Goal: Task Accomplishment & Management: Complete application form

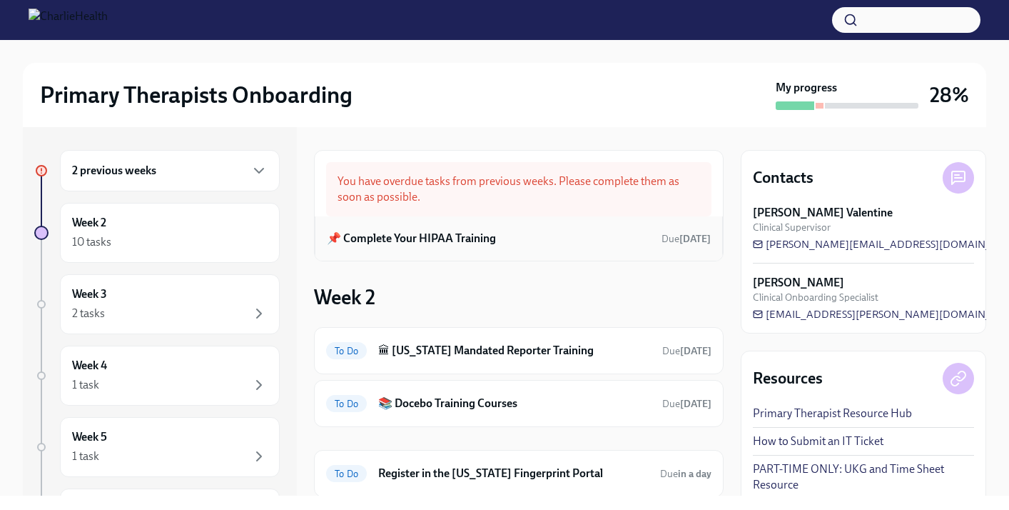
click at [462, 243] on h6 "📌 Complete Your HIPAA Training" at bounding box center [411, 239] width 169 height 16
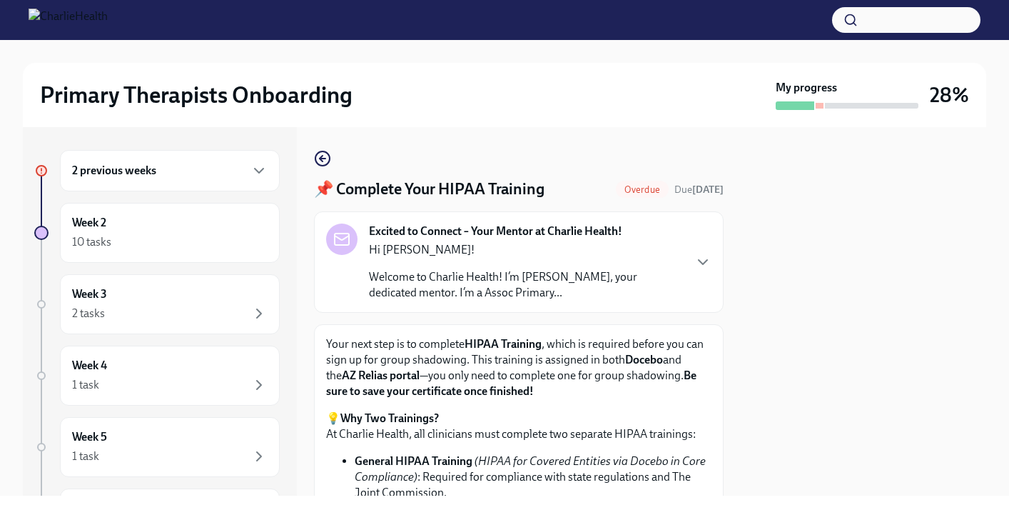
click at [894, 418] on div at bounding box center [864, 311] width 246 height 368
click at [804, 328] on div at bounding box center [864, 311] width 246 height 368
click at [712, 409] on div "Your next step is to complete HIPAA Training , which is required before you can…" at bounding box center [519, 506] width 410 height 365
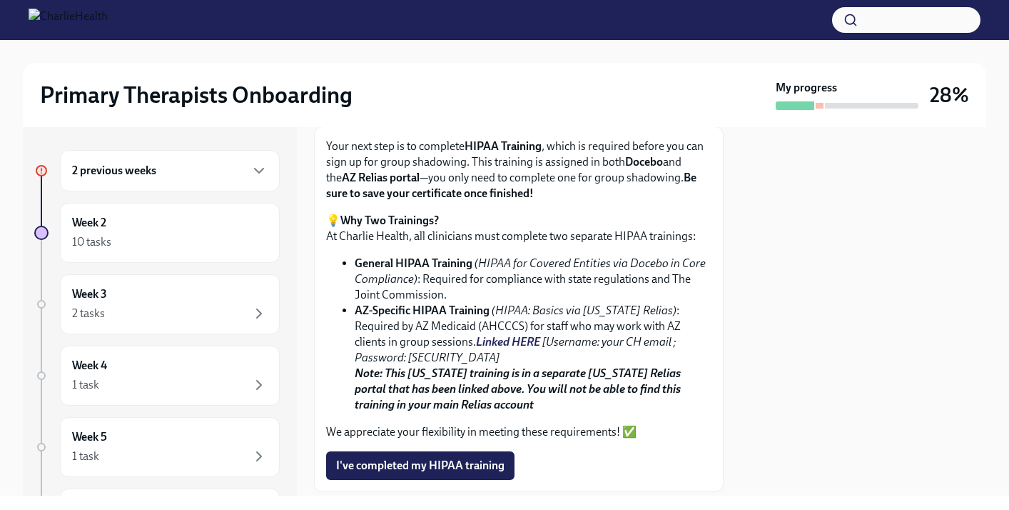
scroll to position [200, 0]
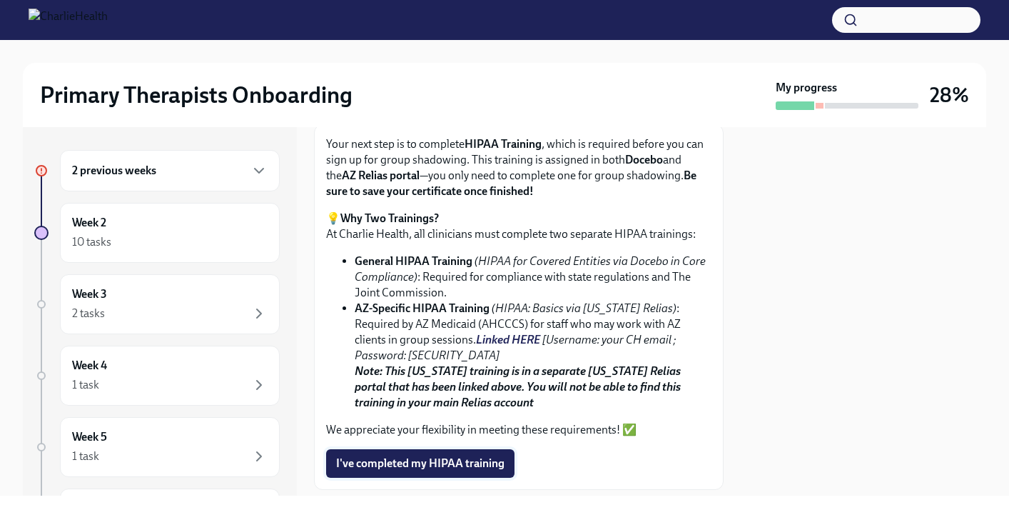
click at [494, 456] on span "I've completed my HIPAA training" at bounding box center [420, 463] width 168 height 14
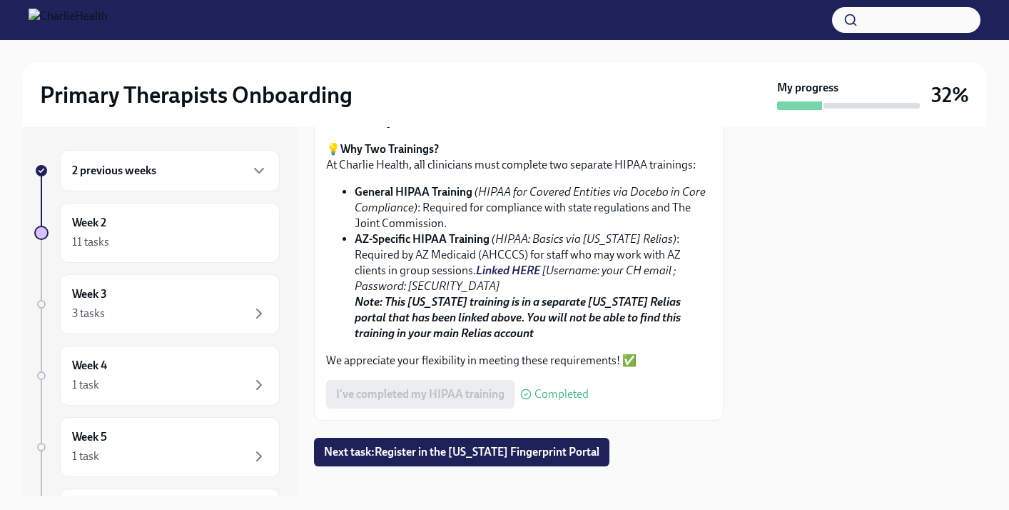
scroll to position [270, 0]
click at [259, 308] on icon "button" at bounding box center [259, 313] width 17 height 17
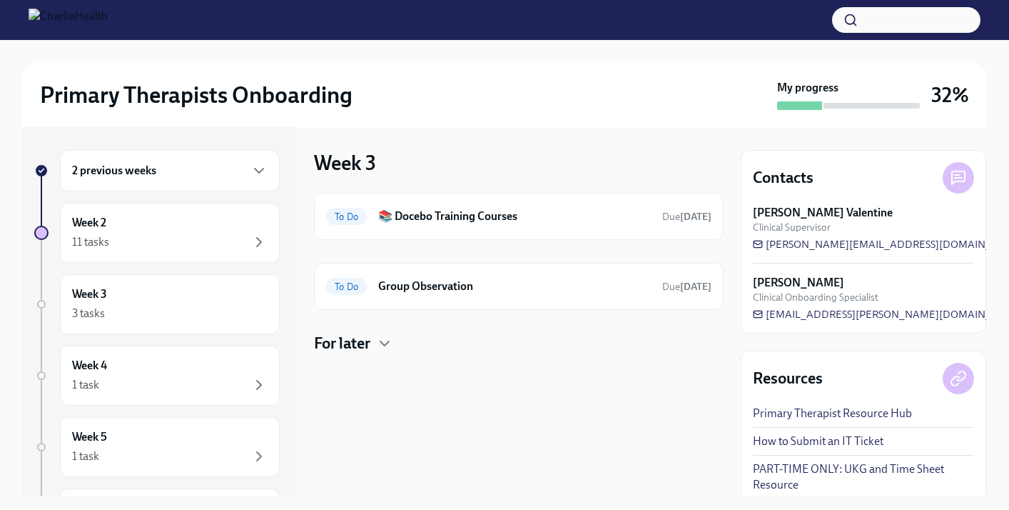
click at [246, 169] on div "2 previous weeks" at bounding box center [170, 170] width 196 height 17
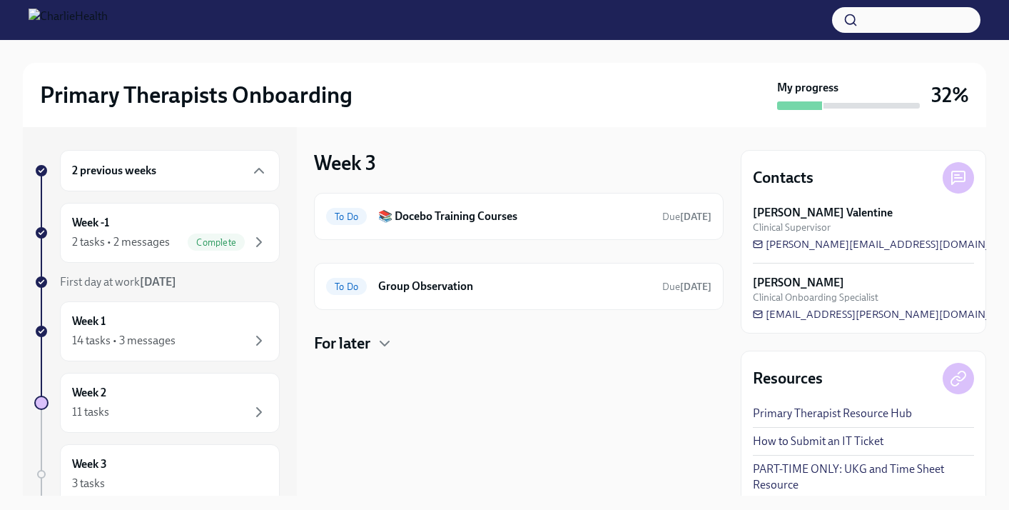
click at [813, 471] on link "PART-TIME ONLY: UKG and Time Sheet Resource" at bounding box center [863, 476] width 221 height 31
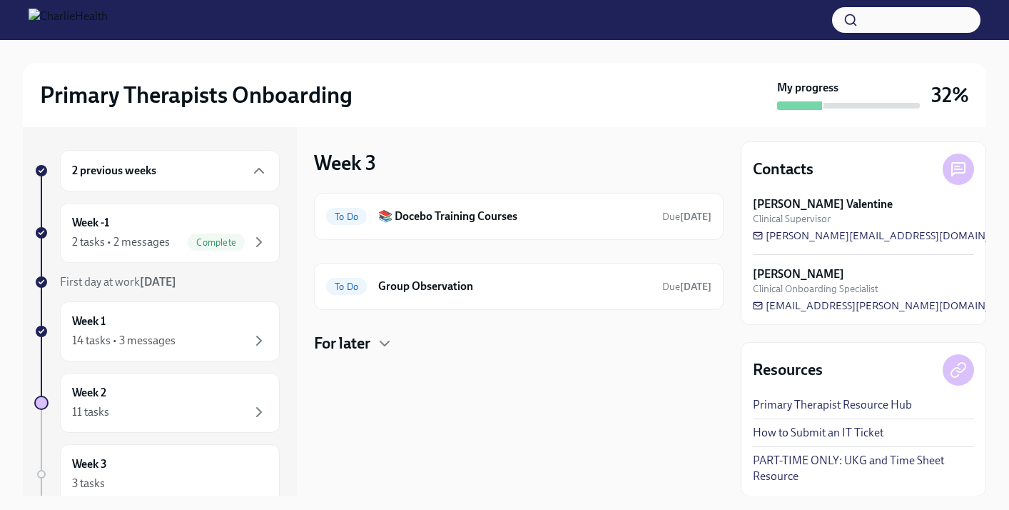
scroll to position [9, 0]
click at [734, 358] on div "2 previous weeks Week -1 2 tasks • 2 messages Complete First day at work Aug 4t…" at bounding box center [505, 311] width 964 height 368
click at [238, 463] on div "Week 3 3 tasks" at bounding box center [170, 474] width 196 height 36
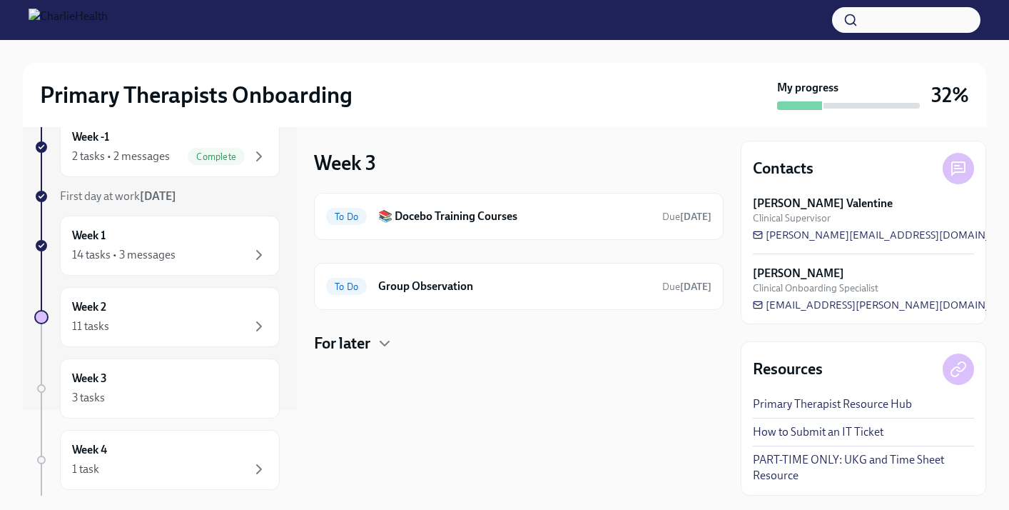
scroll to position [114, 0]
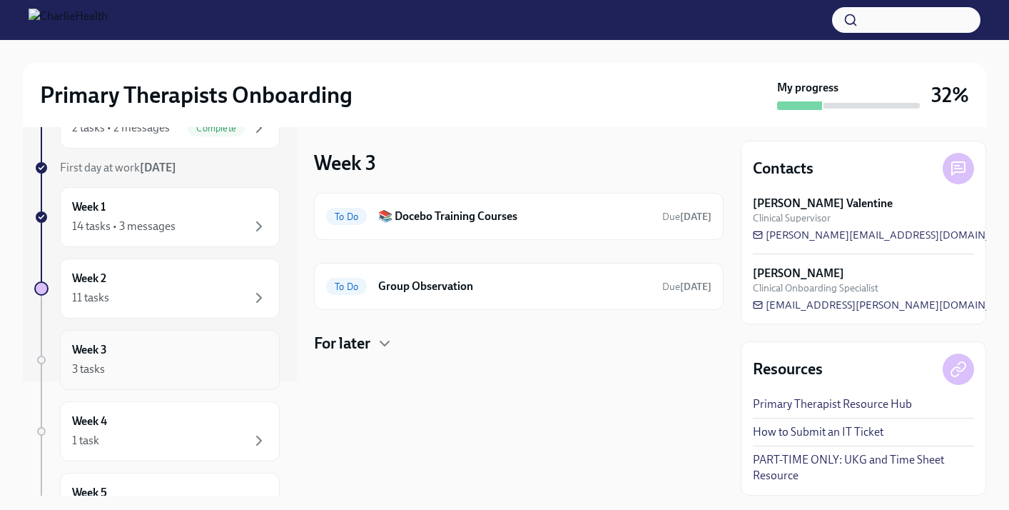
click at [189, 359] on div "Week 3 3 tasks" at bounding box center [170, 360] width 196 height 36
click at [104, 357] on h6 "Week 3" at bounding box center [89, 350] width 35 height 16
click at [121, 303] on div "11 tasks" at bounding box center [170, 297] width 196 height 17
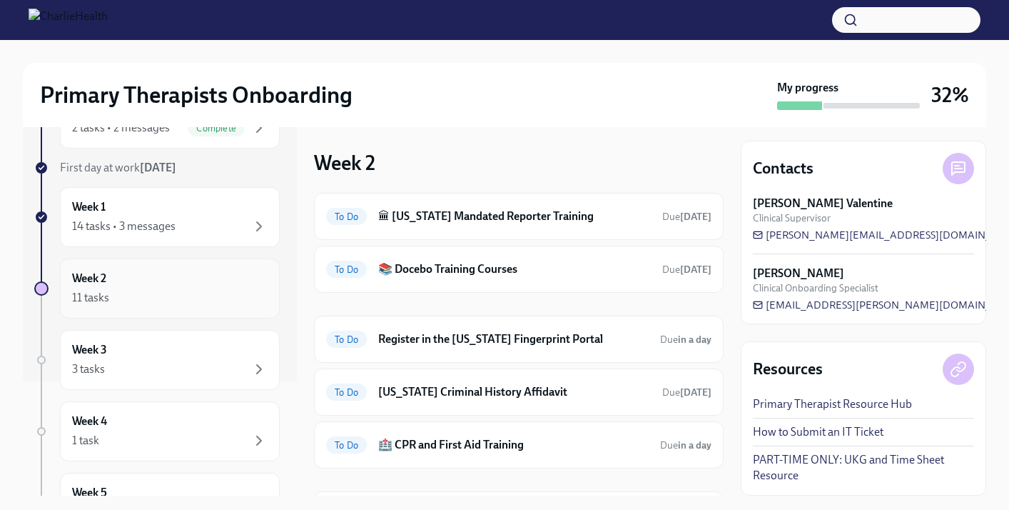
click at [207, 296] on div "11 tasks" at bounding box center [170, 297] width 196 height 17
click at [206, 296] on div "11 tasks" at bounding box center [170, 297] width 196 height 17
click at [420, 213] on h6 "🏛 [US_STATE] Mandated Reporter Training" at bounding box center [514, 216] width 273 height 16
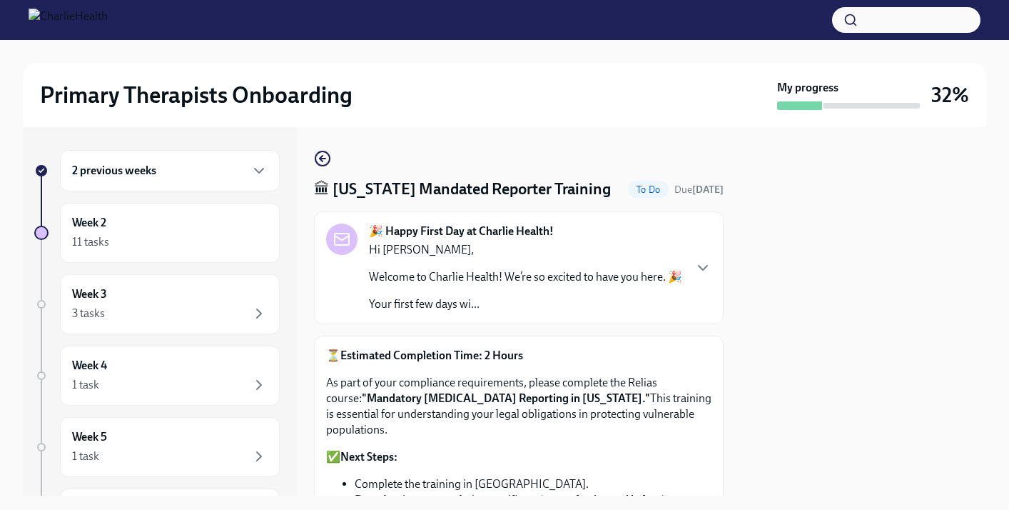
click at [647, 401] on p "As part of your compliance requirements, please complete the Relias course: "Ma…" at bounding box center [518, 406] width 385 height 63
click at [553, 478] on div "⏳ Estimated Completion Time: 2 Hours As part of your compliance requirements, p…" at bounding box center [518, 465] width 385 height 234
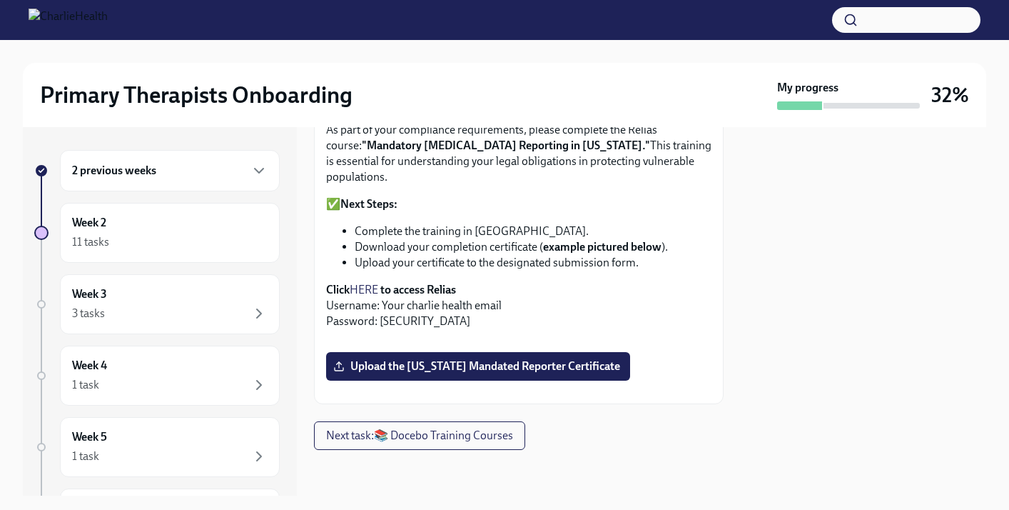
scroll to position [314, 0]
click at [372, 283] on link "HERE" at bounding box center [364, 290] width 29 height 14
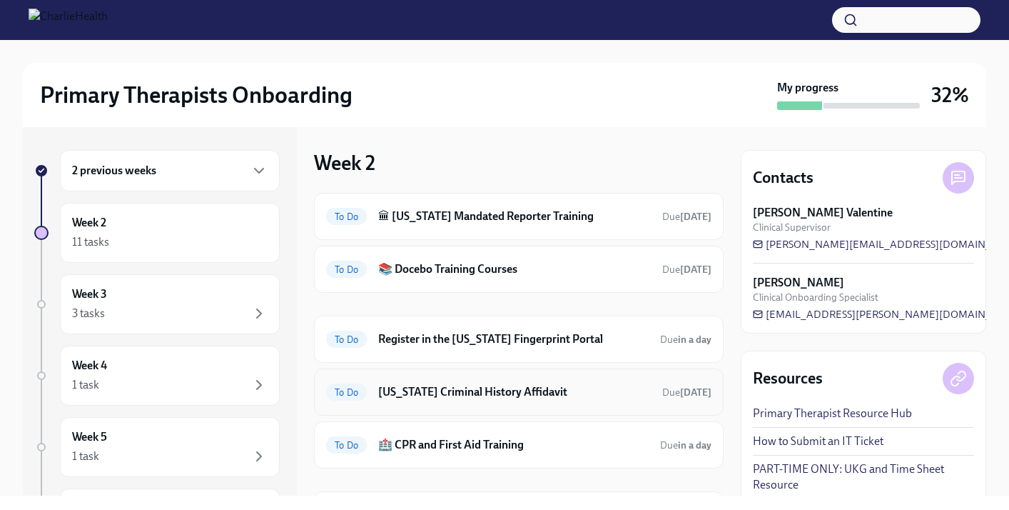
click at [418, 391] on h6 "[US_STATE] Criminal History Affidavit" at bounding box center [514, 392] width 273 height 16
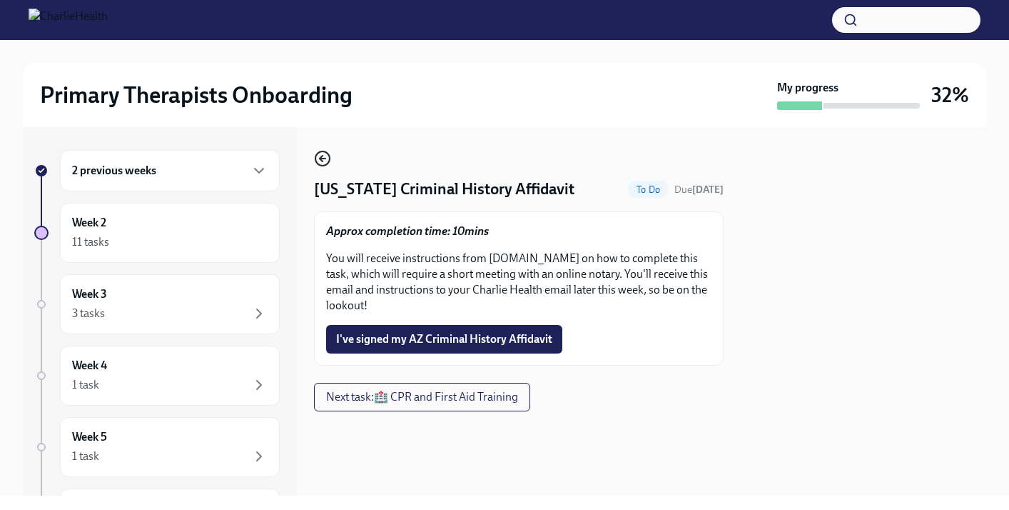
click at [321, 161] on icon "button" at bounding box center [321, 159] width 3 height 6
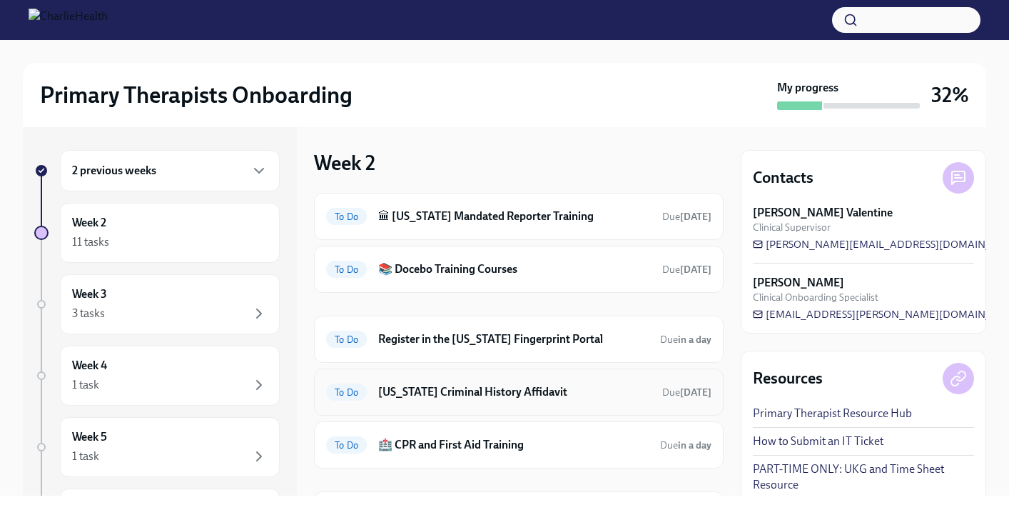
click at [450, 387] on h6 "[US_STATE] Criminal History Affidavit" at bounding box center [514, 392] width 273 height 16
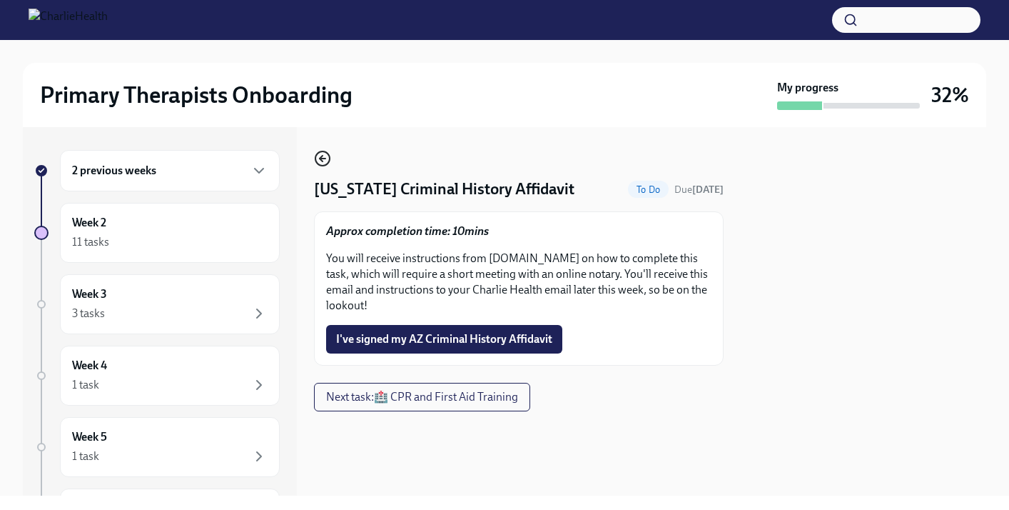
click at [325, 160] on icon "button" at bounding box center [322, 158] width 17 height 17
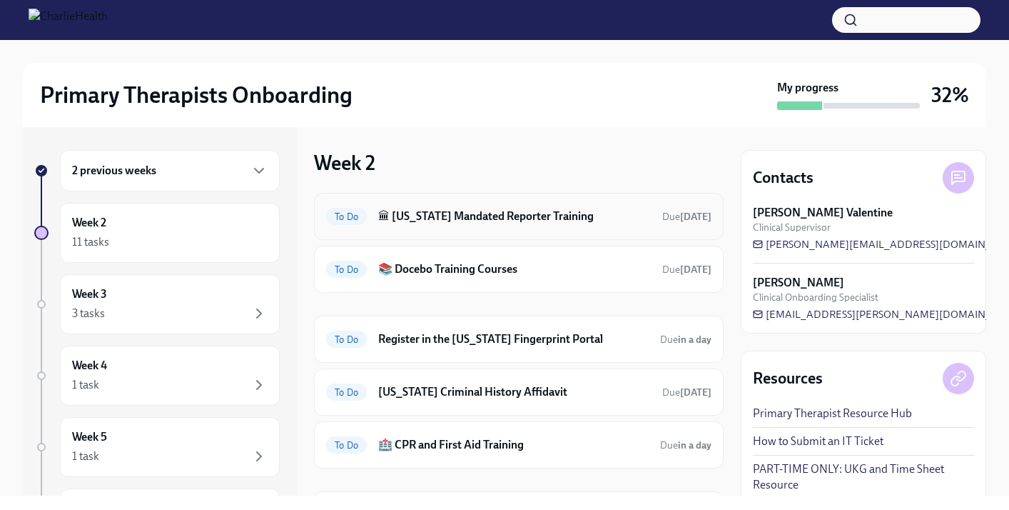
click at [473, 216] on h6 "🏛 [US_STATE] Mandated Reporter Training" at bounding box center [514, 216] width 273 height 16
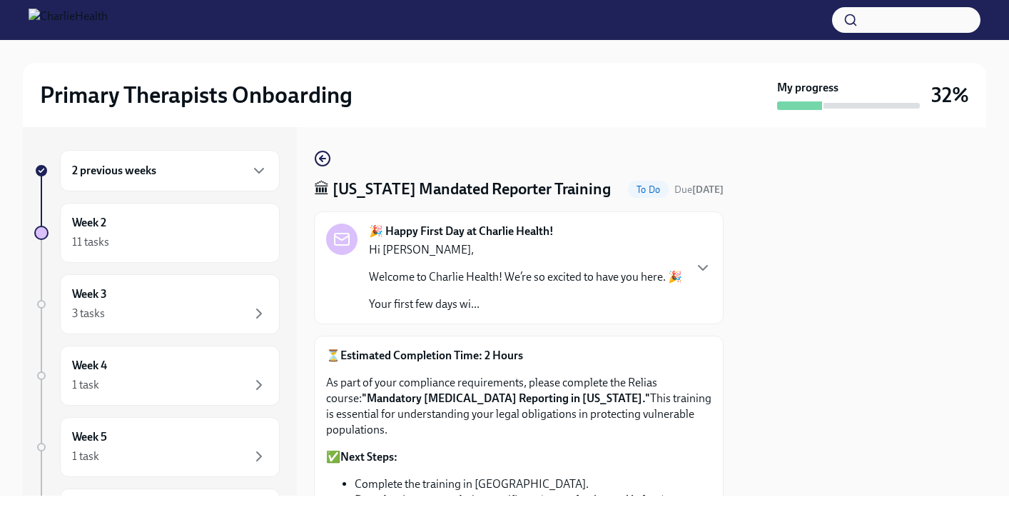
click at [561, 258] on p "Hi [PERSON_NAME]," at bounding box center [525, 250] width 313 height 16
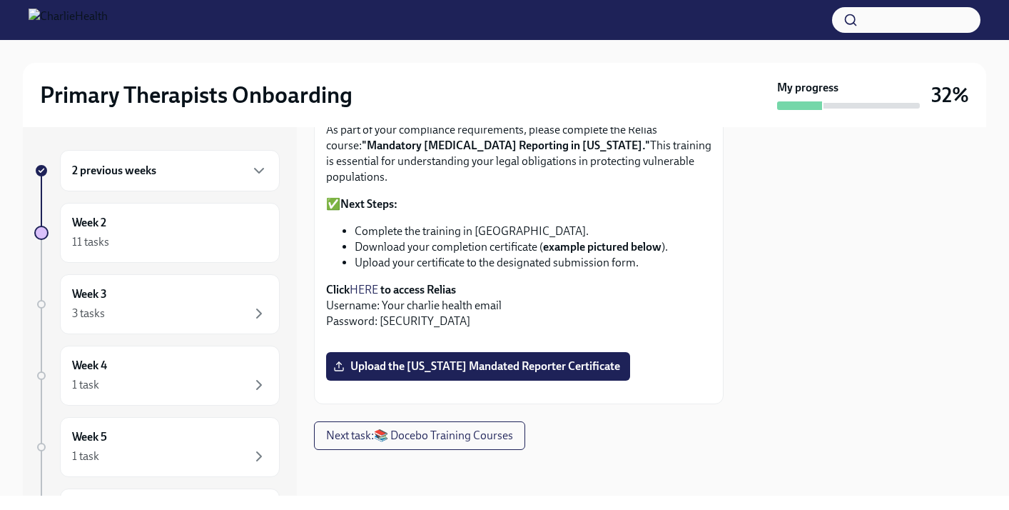
scroll to position [1513, 0]
click at [368, 282] on p "Click HERE to access Relias Username: Your charlie health email Password: ch1234" at bounding box center [518, 305] width 385 height 47
click at [370, 283] on link "HERE" at bounding box center [364, 290] width 29 height 14
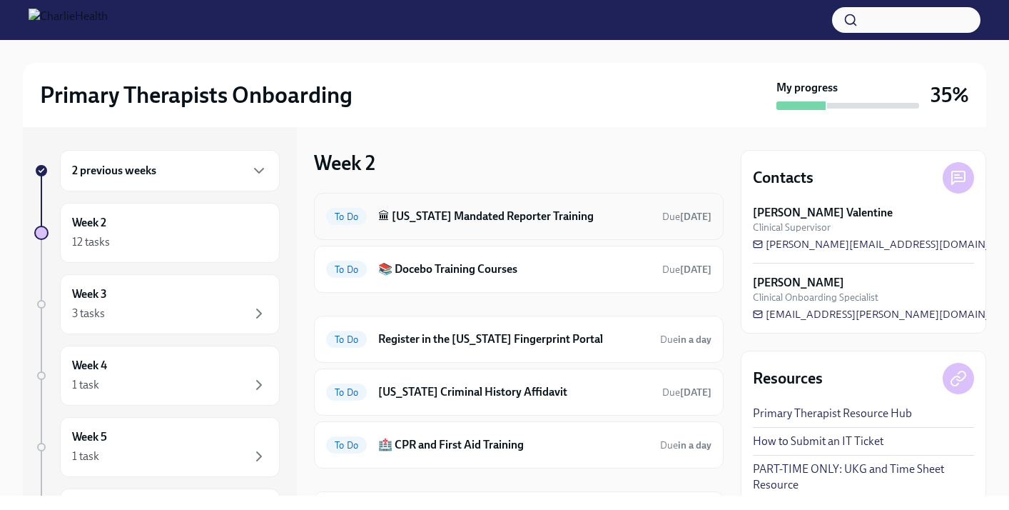
click at [503, 220] on h6 "🏛 [US_STATE] Mandated Reporter Training" at bounding box center [514, 216] width 273 height 16
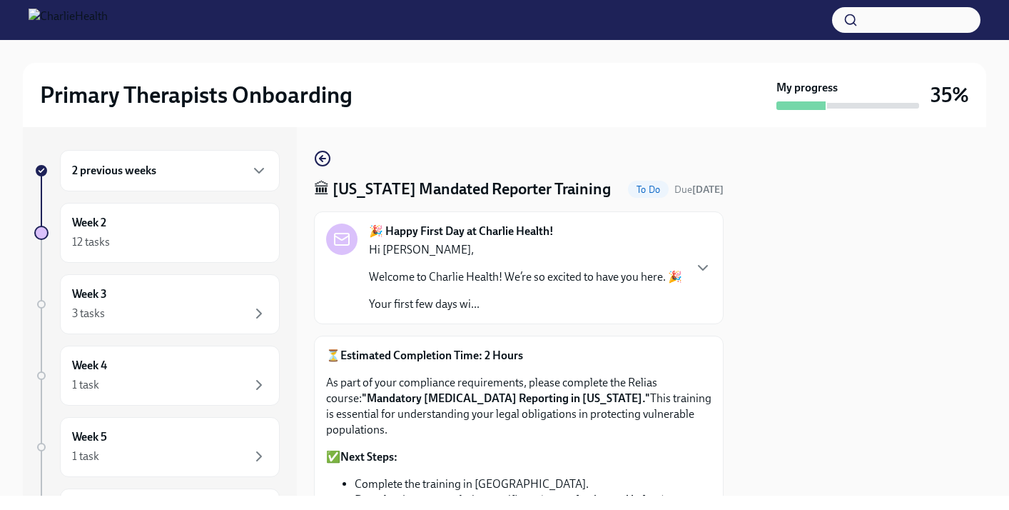
click at [583, 312] on div "Hi Byanca, Welcome to Charlie Health! We’re so excited to have you here. 🎉 Your…" at bounding box center [525, 277] width 313 height 70
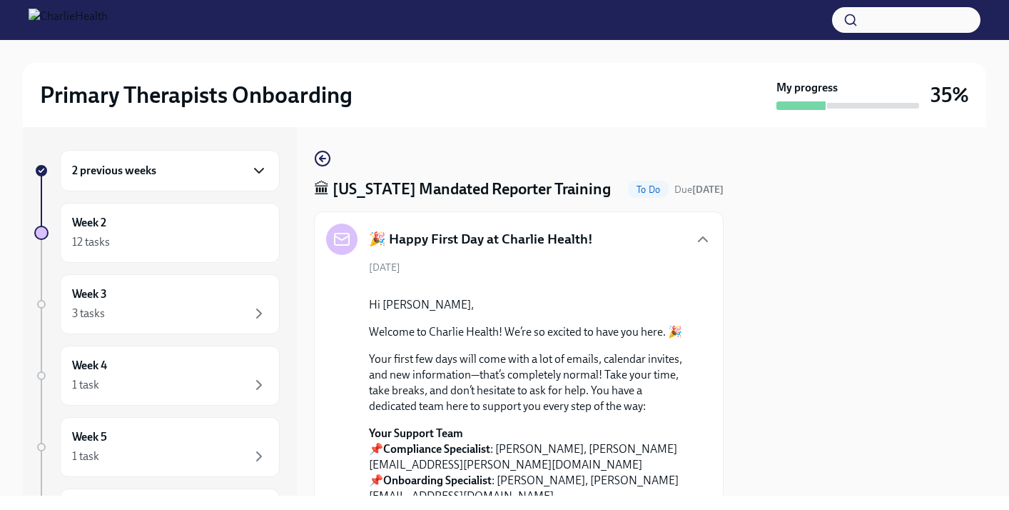
click at [261, 164] on icon "button" at bounding box center [259, 170] width 17 height 17
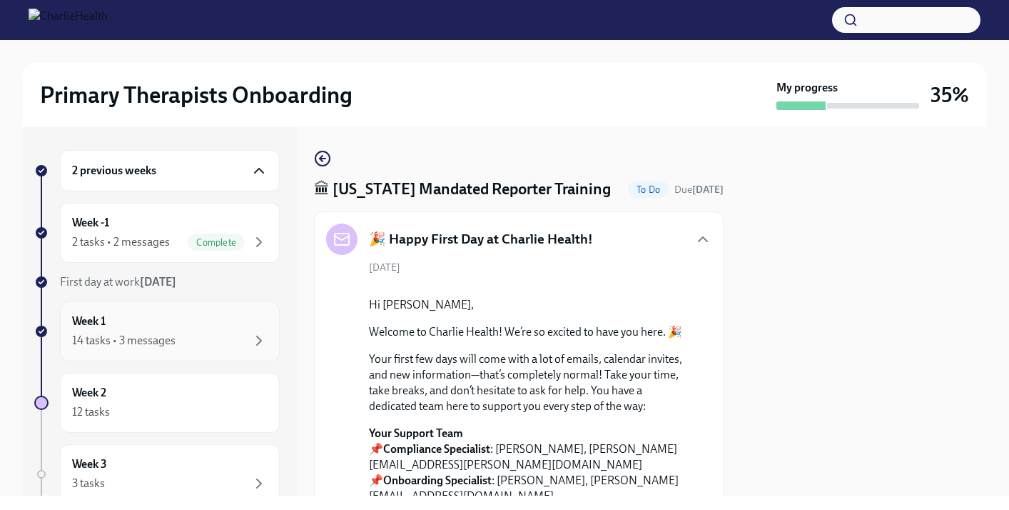
click at [246, 339] on div "14 tasks • 3 messages" at bounding box center [170, 340] width 196 height 17
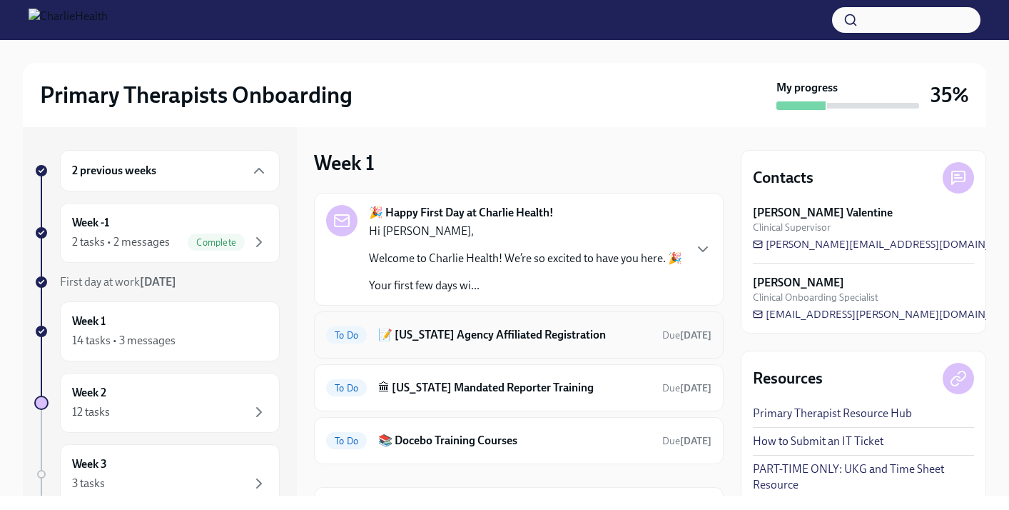
click at [480, 336] on h6 "📝 Washington Agency Affiliated Registration" at bounding box center [514, 335] width 273 height 16
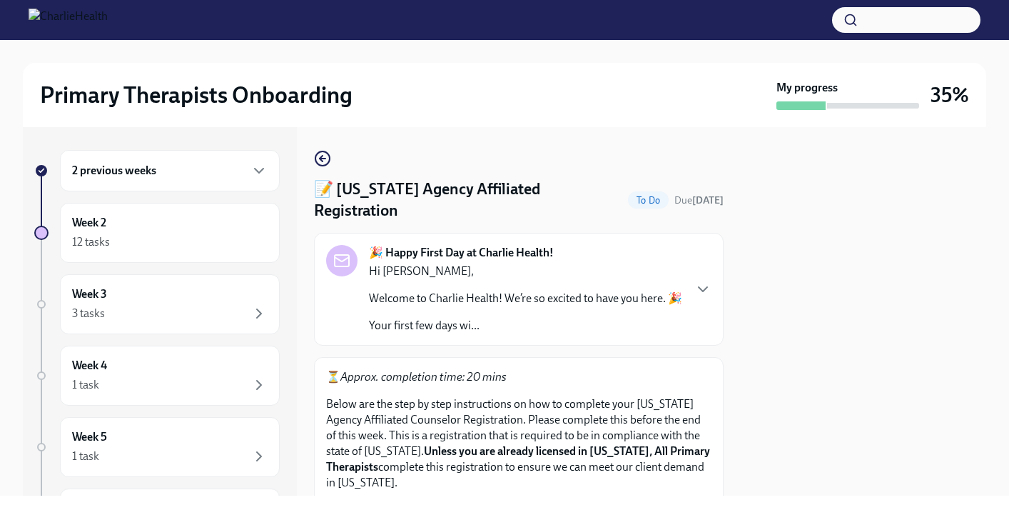
click at [697, 313] on div "🎉 Happy First Day at Charlie Health! Hi Byanca, Welcome to Charlie Health! We’r…" at bounding box center [518, 289] width 385 height 89
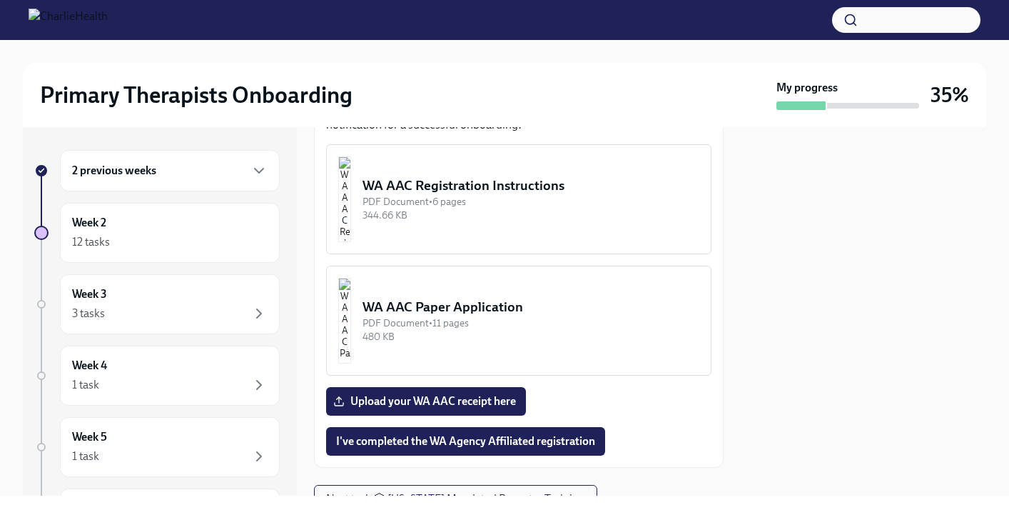
scroll to position [2084, 0]
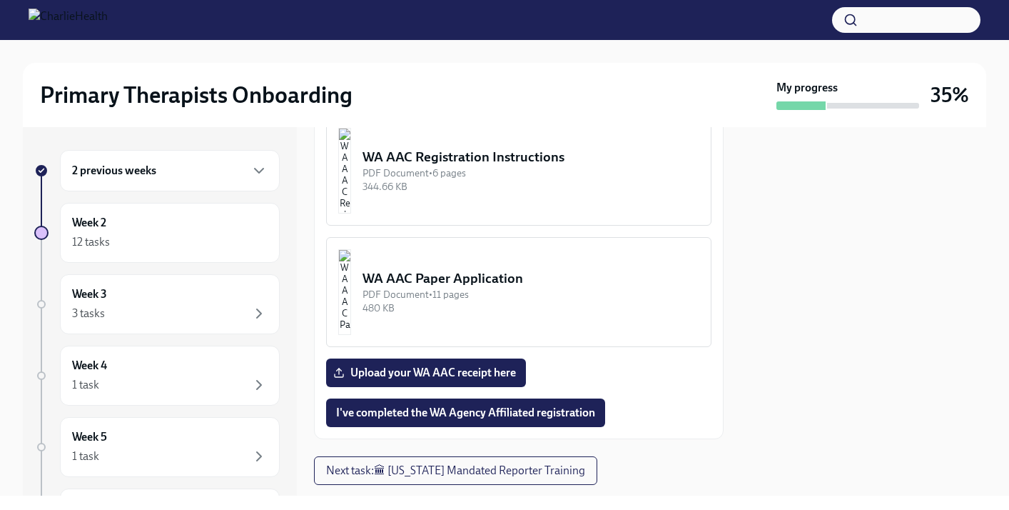
click at [469, 288] on div "WA AAC Paper Application" at bounding box center [531, 278] width 337 height 19
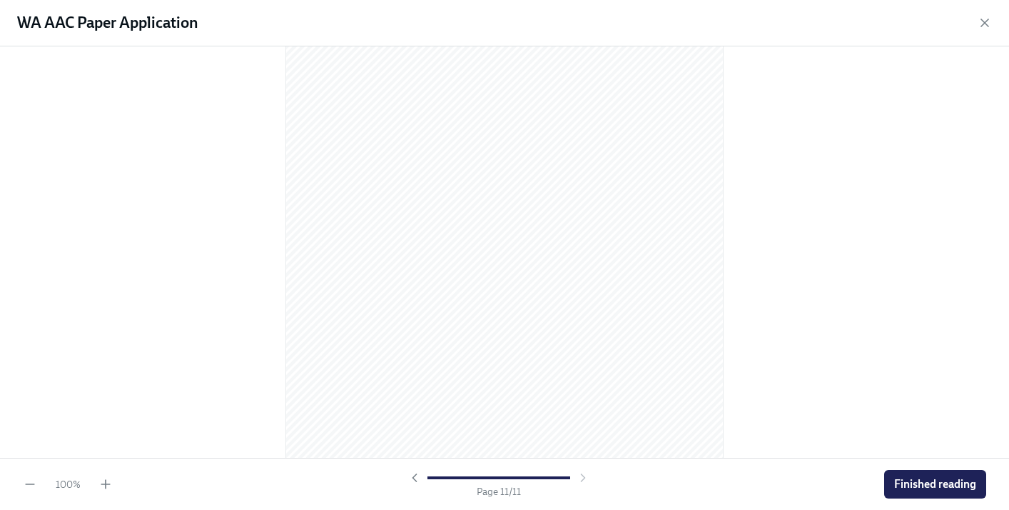
scroll to position [5961, 0]
click at [740, 127] on div at bounding box center [504, 251] width 1009 height 411
click at [738, 127] on div at bounding box center [504, 251] width 1009 height 411
click at [931, 482] on span "Finished reading" at bounding box center [935, 484] width 82 height 14
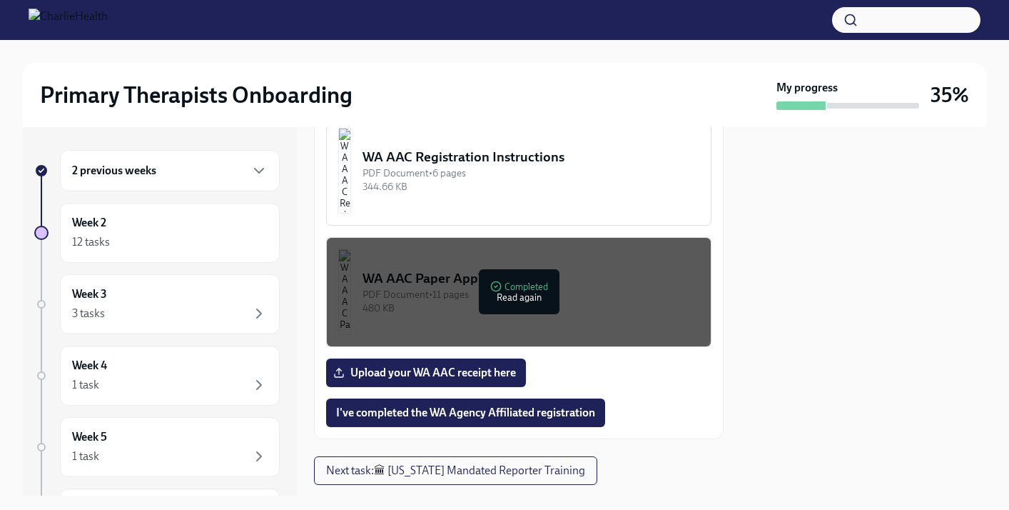
click at [780, 379] on div at bounding box center [864, 311] width 246 height 368
click at [701, 347] on button "WA AAC Paper Application PDF Document • 11 pages 480 KB Completed Read again" at bounding box center [518, 292] width 385 height 110
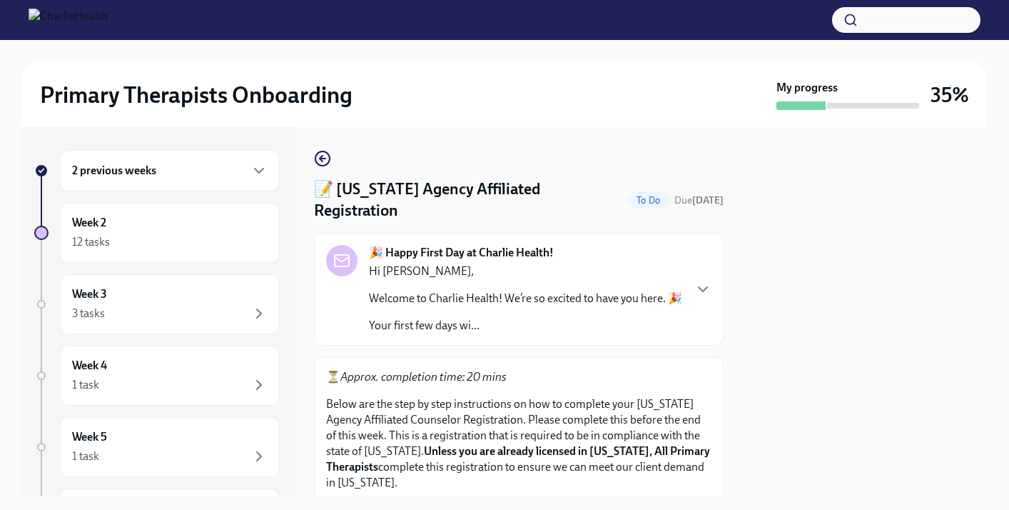
click at [659, 429] on p "Below are the step by step instructions on how to complete your Washington Agen…" at bounding box center [518, 443] width 385 height 94
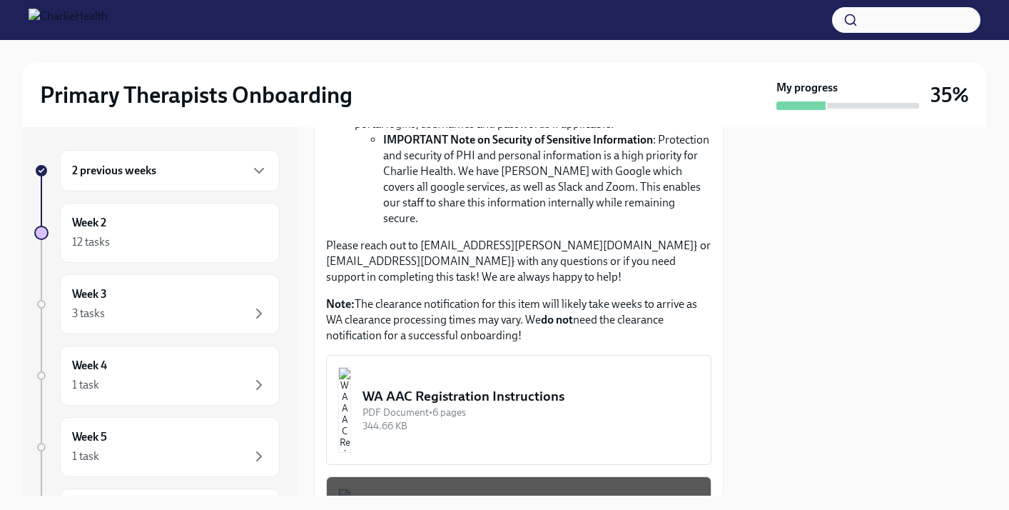
scroll to position [771, 0]
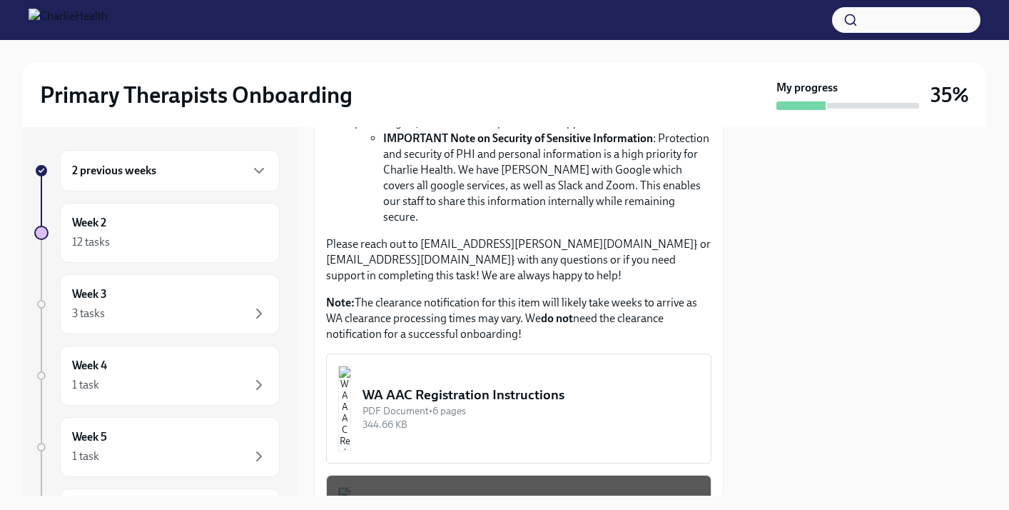
click at [510, 385] on div "WA AAC Registration Instructions" at bounding box center [531, 394] width 337 height 19
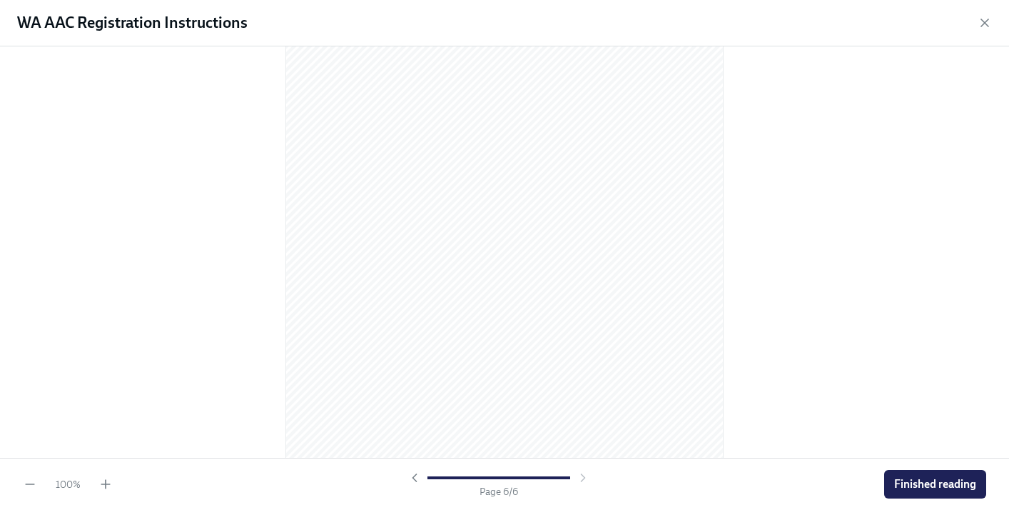
scroll to position [3070, 0]
click at [773, 311] on div at bounding box center [504, 251] width 1009 height 411
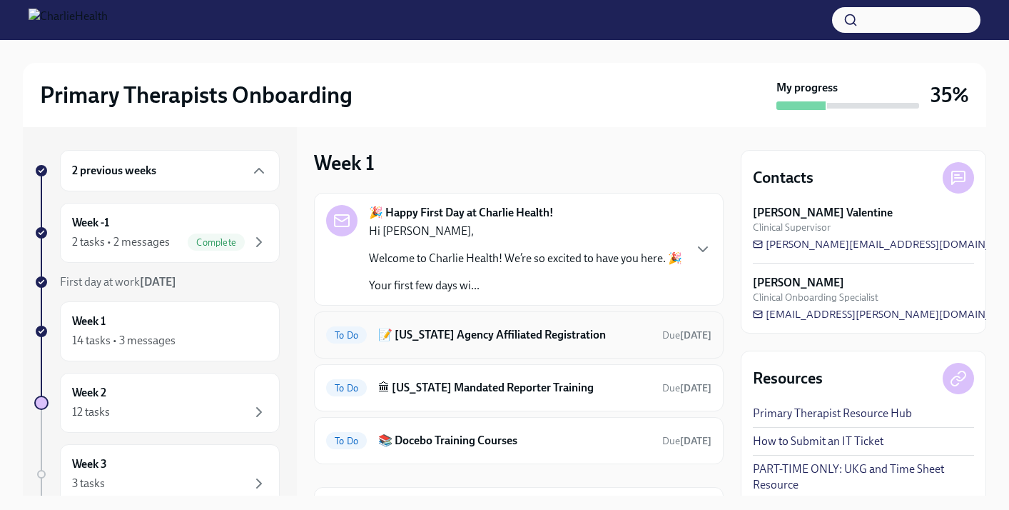
click at [513, 338] on h6 "📝 Washington Agency Affiliated Registration" at bounding box center [514, 335] width 273 height 16
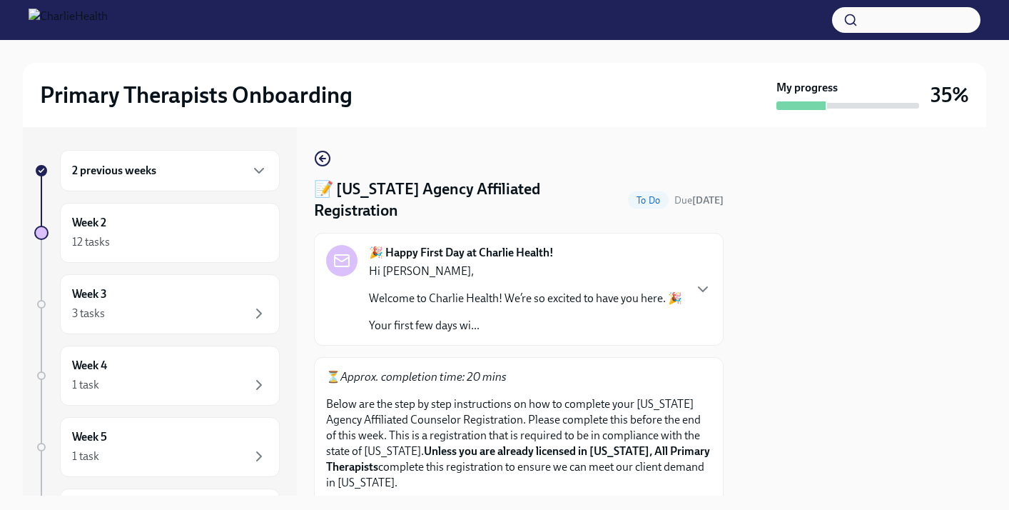
click at [828, 378] on div at bounding box center [864, 311] width 246 height 368
click at [707, 385] on p "⏳ Approx. completion time: 20 mins" at bounding box center [518, 377] width 385 height 16
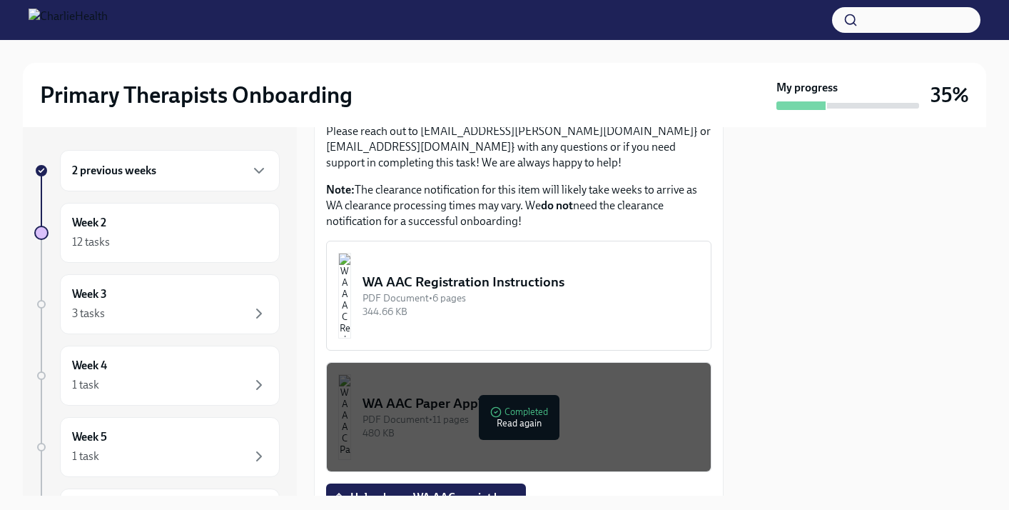
scroll to position [885, 0]
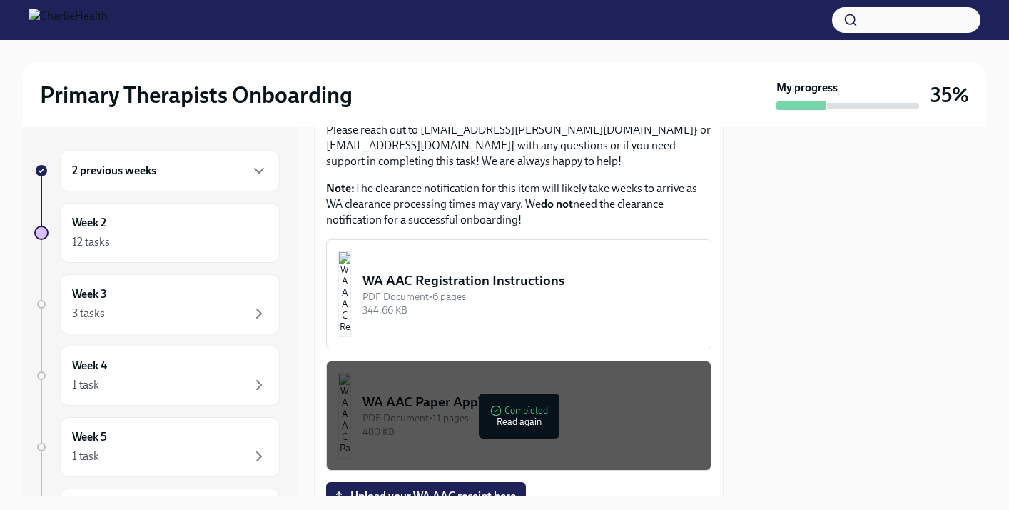
click at [537, 425] on div "480 KB" at bounding box center [531, 432] width 337 height 14
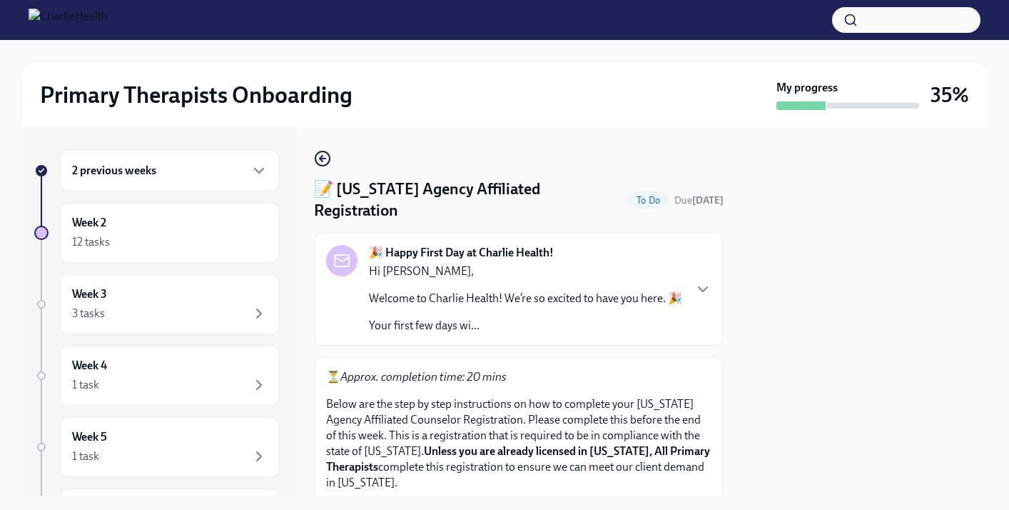
click at [935, 330] on div at bounding box center [864, 311] width 246 height 368
click at [680, 485] on p "Below are the step by step instructions on how to complete your Washington Agen…" at bounding box center [518, 443] width 385 height 94
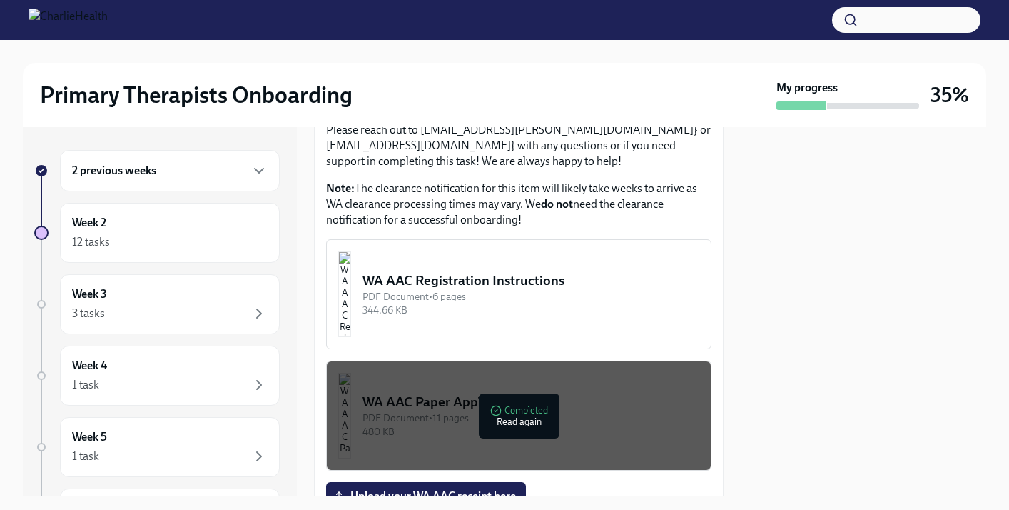
scroll to position [914, 0]
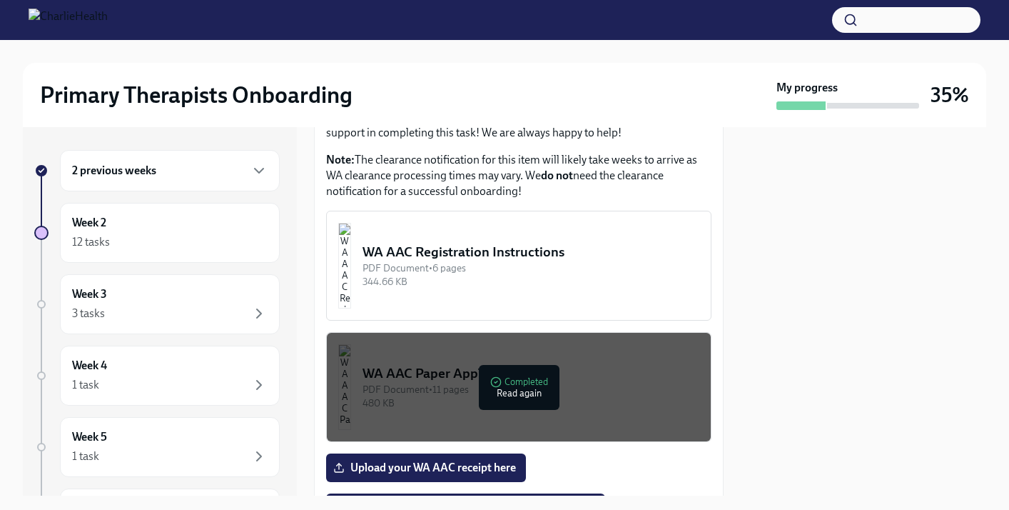
click at [789, 359] on div at bounding box center [864, 311] width 246 height 368
click at [562, 403] on button "WA AAC Paper Application PDF Document • 11 pages 480 KB Completed Read again" at bounding box center [518, 387] width 385 height 110
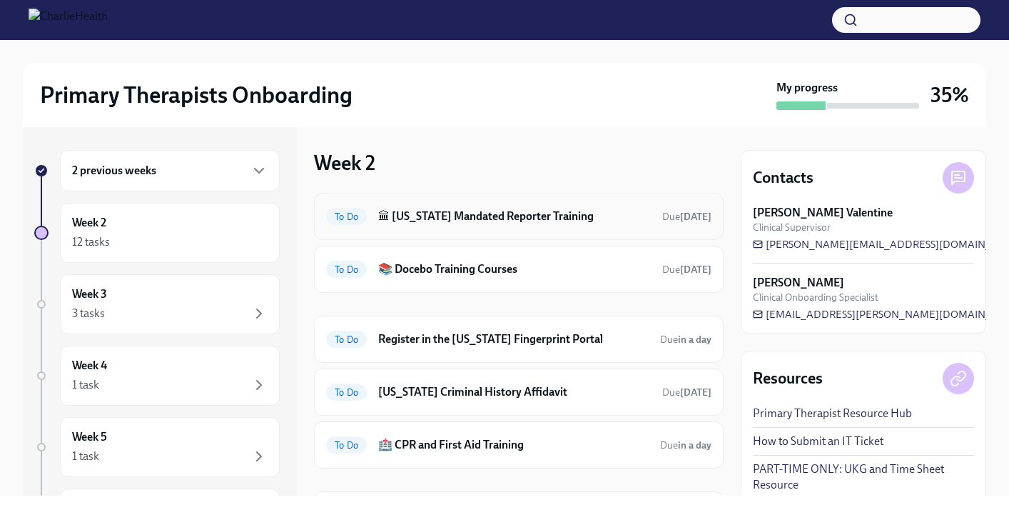
click at [565, 213] on h6 "🏛 [US_STATE] Mandated Reporter Training" at bounding box center [514, 216] width 273 height 16
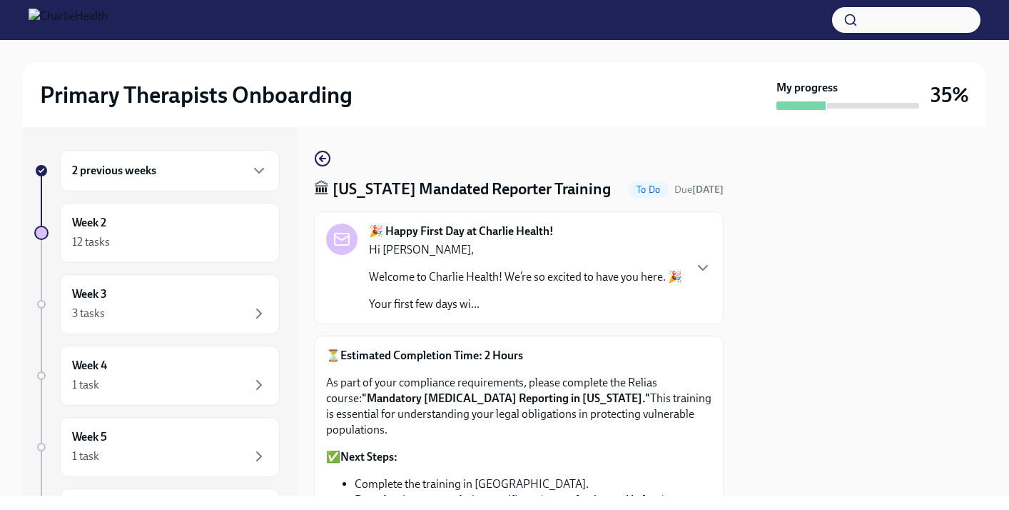
click at [561, 398] on p "As part of your compliance requirements, please complete the Relias course: "Ma…" at bounding box center [518, 406] width 385 height 63
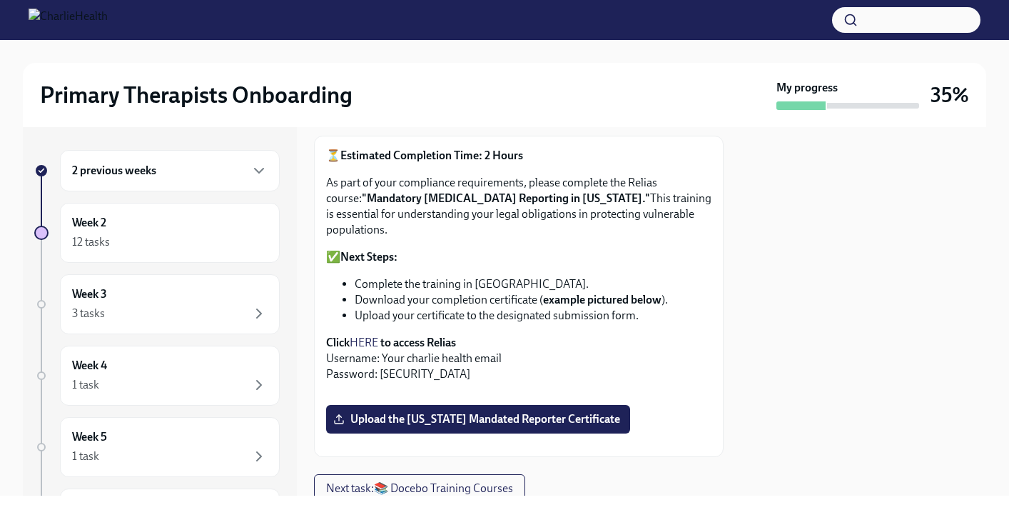
scroll to position [228, 0]
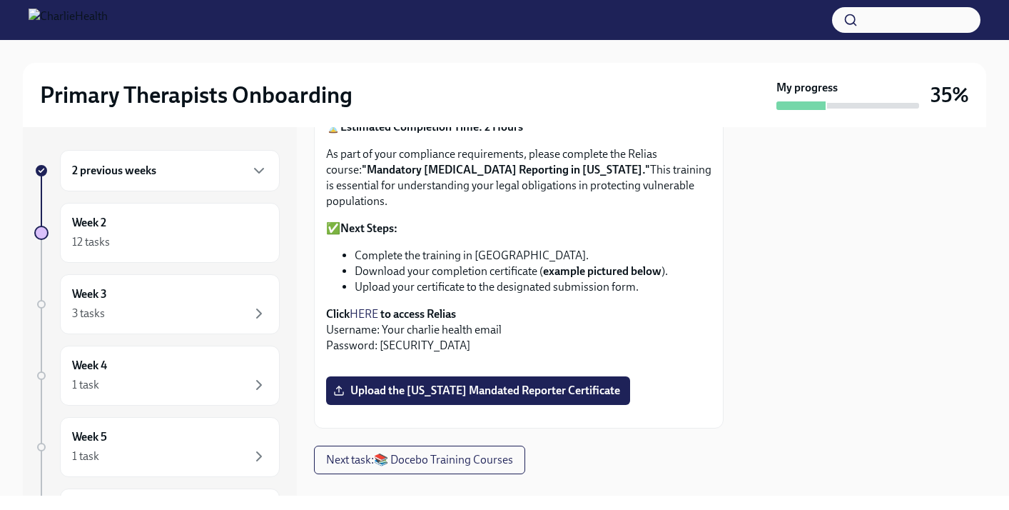
click at [366, 319] on link "HERE" at bounding box center [364, 314] width 29 height 14
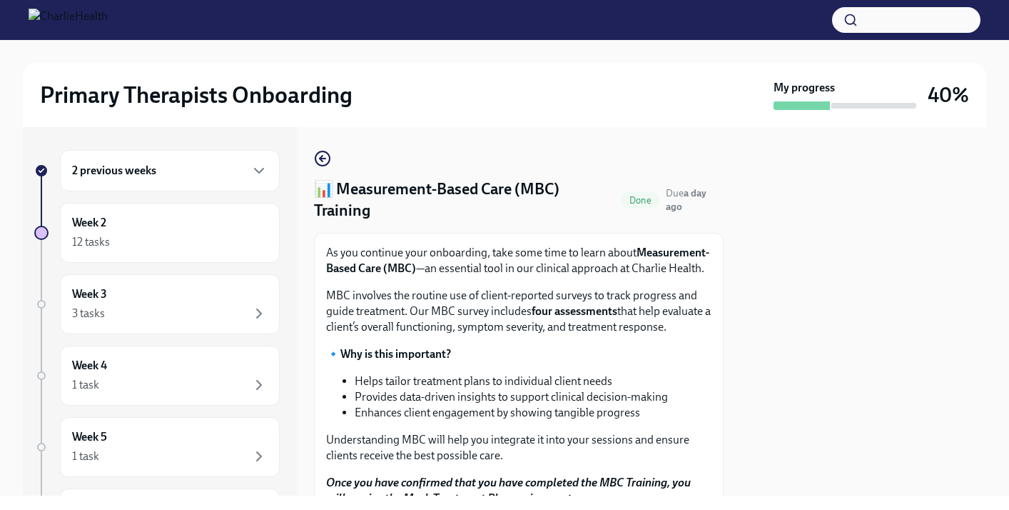
click at [786, 184] on div at bounding box center [864, 311] width 246 height 368
click at [675, 335] on p "MBC involves the routine use of client-reported surveys to track progress and g…" at bounding box center [518, 311] width 385 height 47
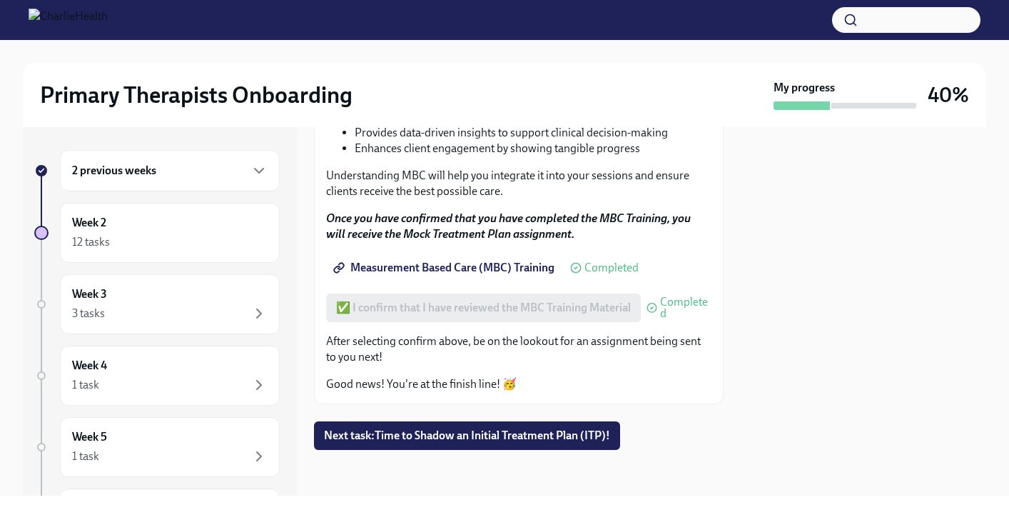
scroll to position [280, 0]
click at [360, 435] on span "Next task : Time to Shadow an Initial Treatment Plan (ITP)!" at bounding box center [467, 435] width 286 height 14
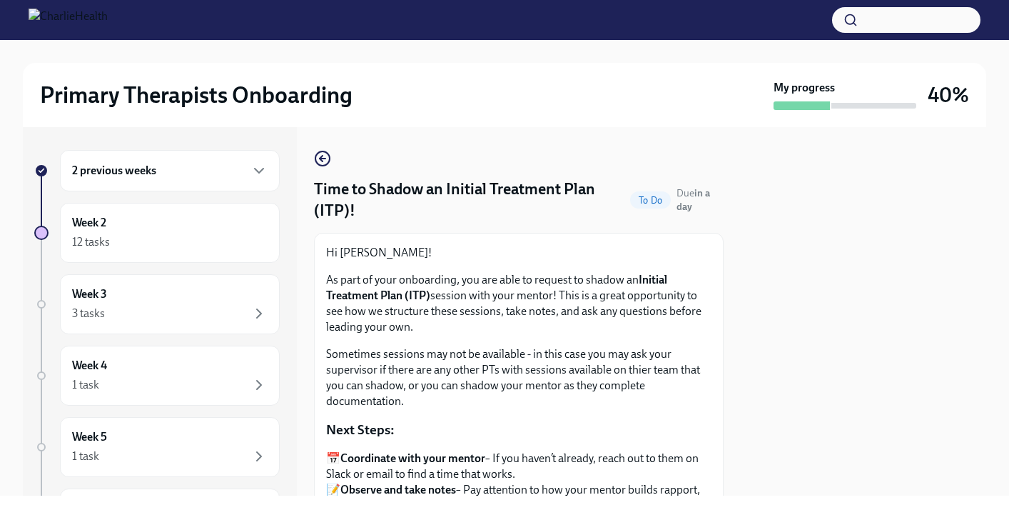
click at [656, 358] on p "Sometimes sessions may not be available - in this case you may ask your supervi…" at bounding box center [518, 377] width 385 height 63
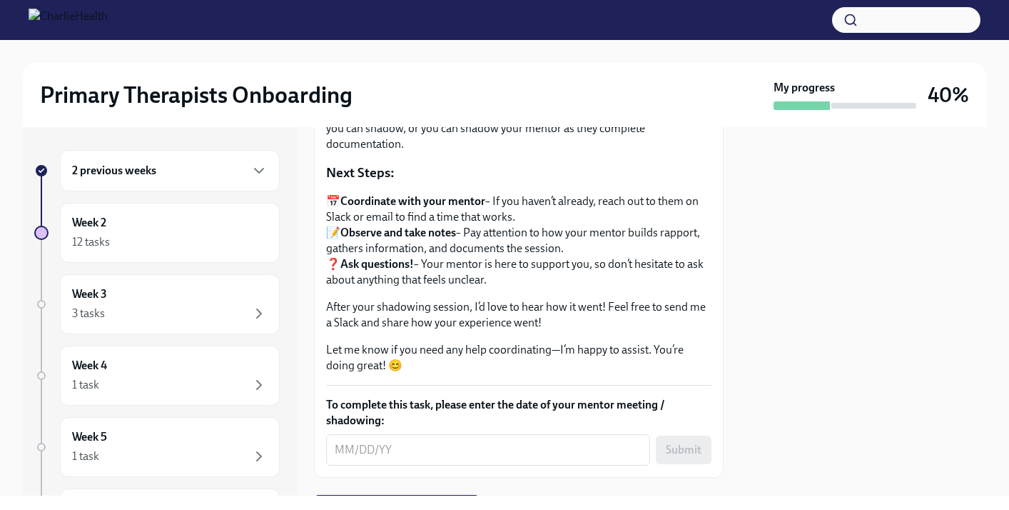
scroll to position [286, 0]
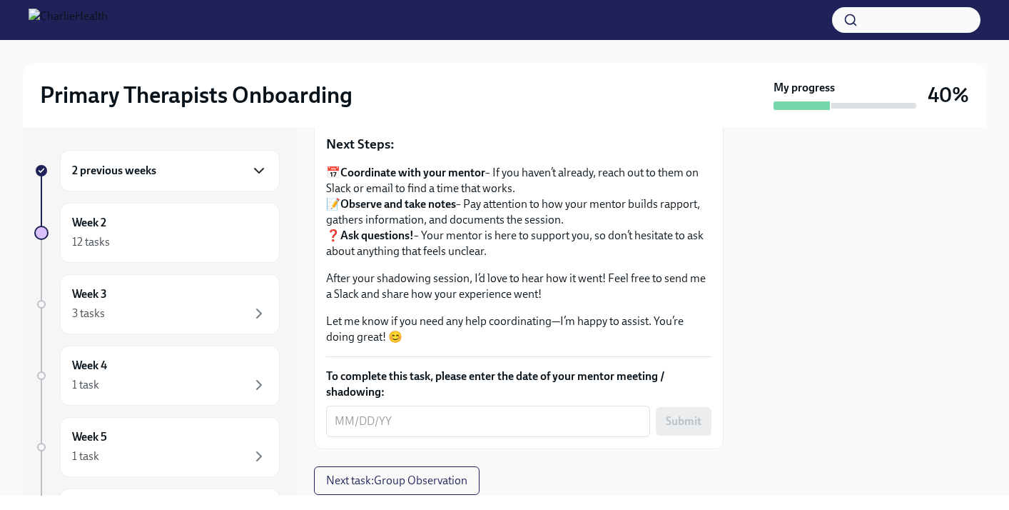
click at [262, 166] on icon "button" at bounding box center [259, 170] width 17 height 17
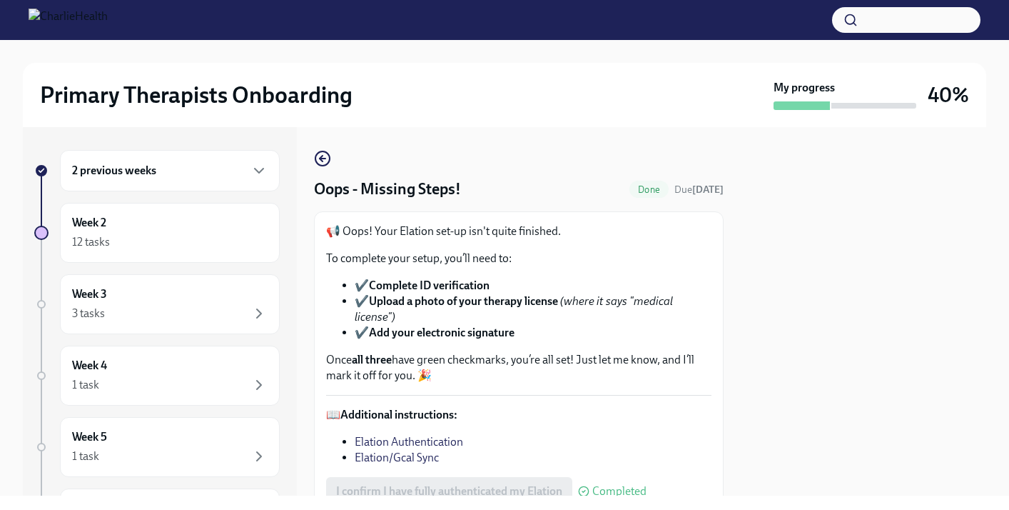
click at [708, 356] on p "Once all three have green checkmarks, you’re all set! Just let me know, and I’l…" at bounding box center [518, 367] width 385 height 31
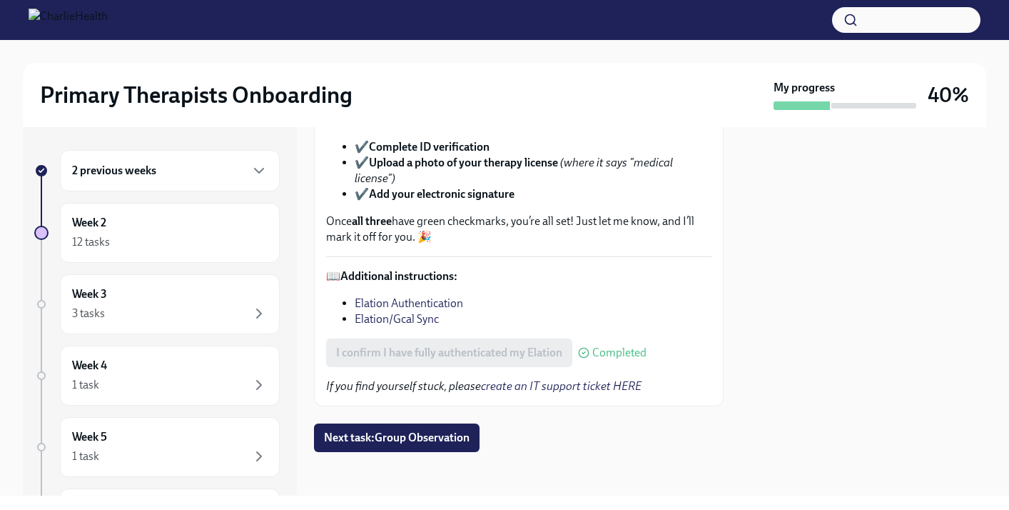
scroll to position [141, 0]
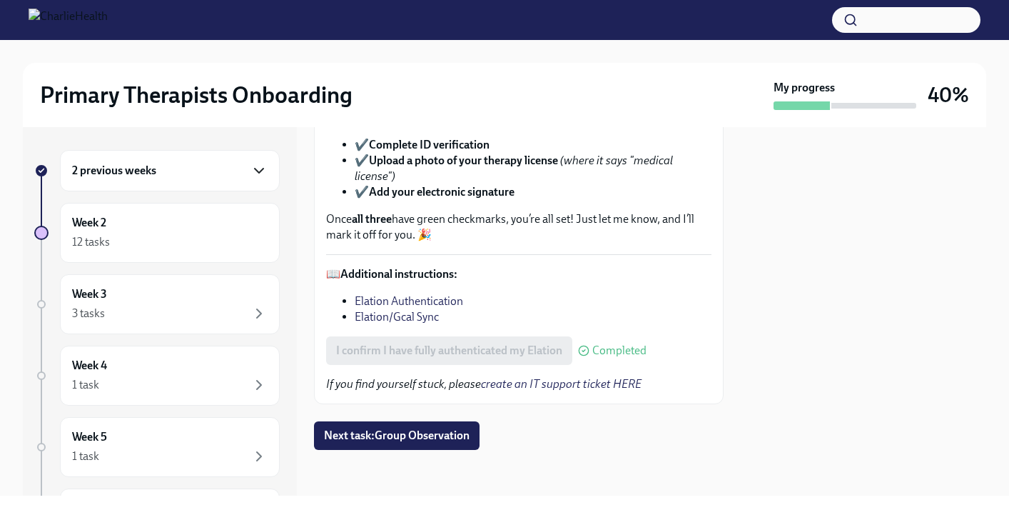
click at [261, 168] on icon "button" at bounding box center [259, 170] width 17 height 17
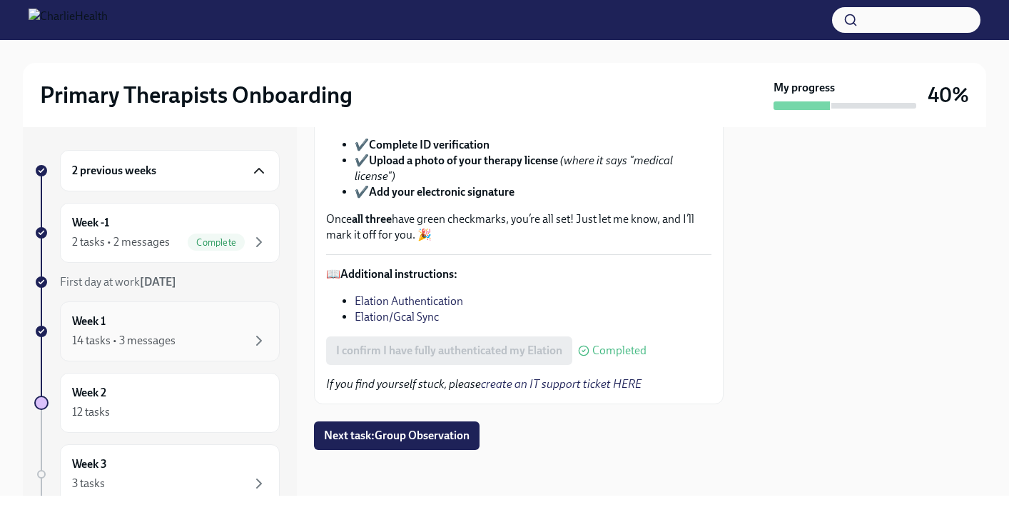
click at [248, 324] on div "Week 1 14 tasks • 3 messages" at bounding box center [170, 331] width 196 height 36
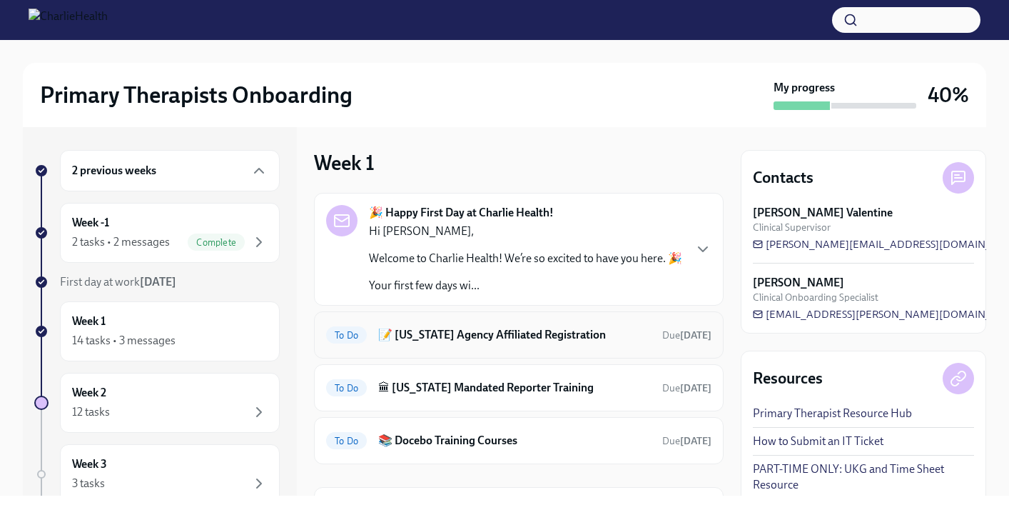
click at [500, 329] on h6 "📝 [US_STATE] Agency Affiliated Registration" at bounding box center [514, 335] width 273 height 16
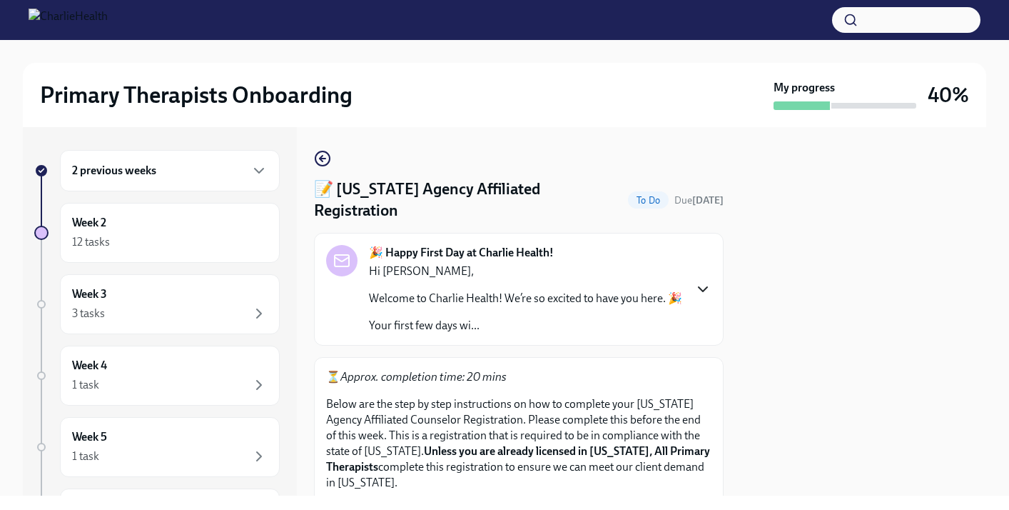
click at [705, 289] on icon "button" at bounding box center [703, 289] width 9 height 4
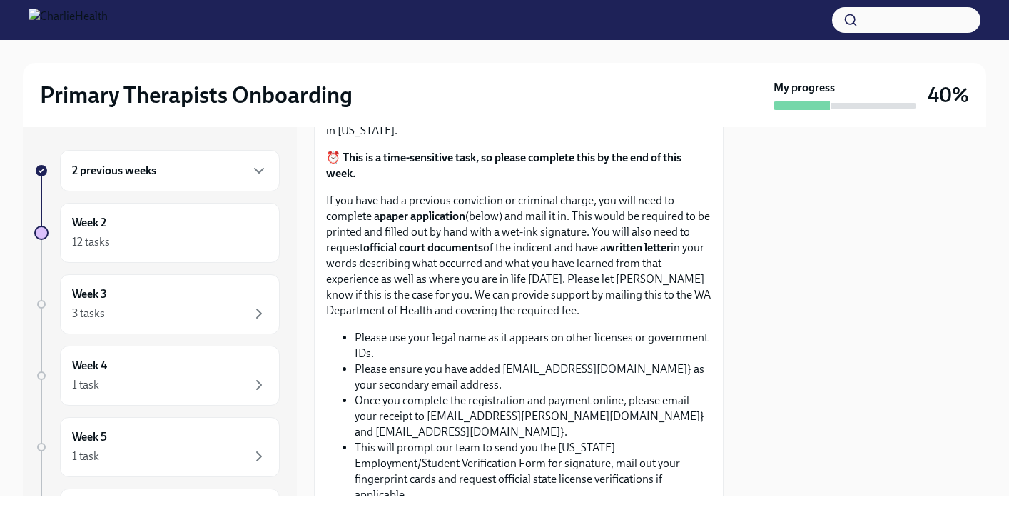
scroll to position [1456, 0]
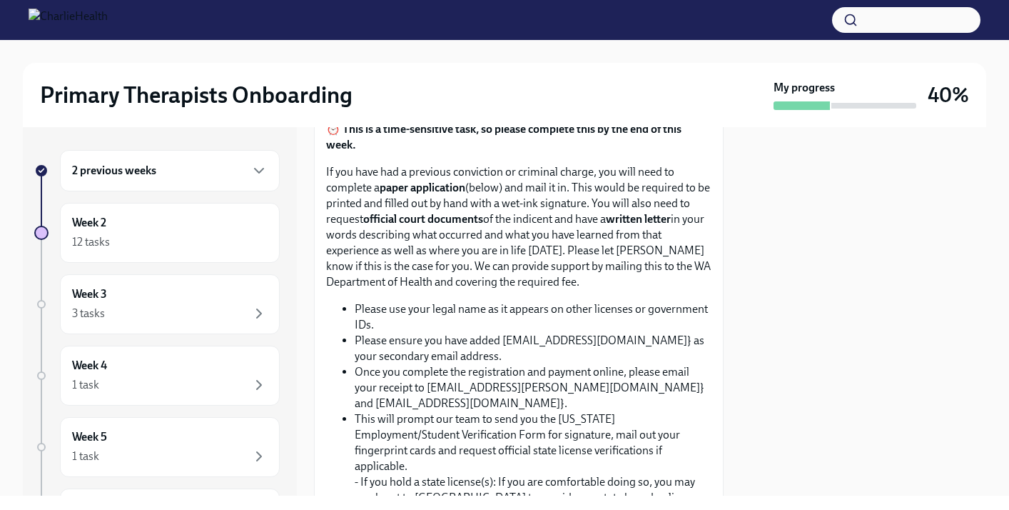
click at [422, 226] on strong "official court documents" at bounding box center [423, 219] width 120 height 14
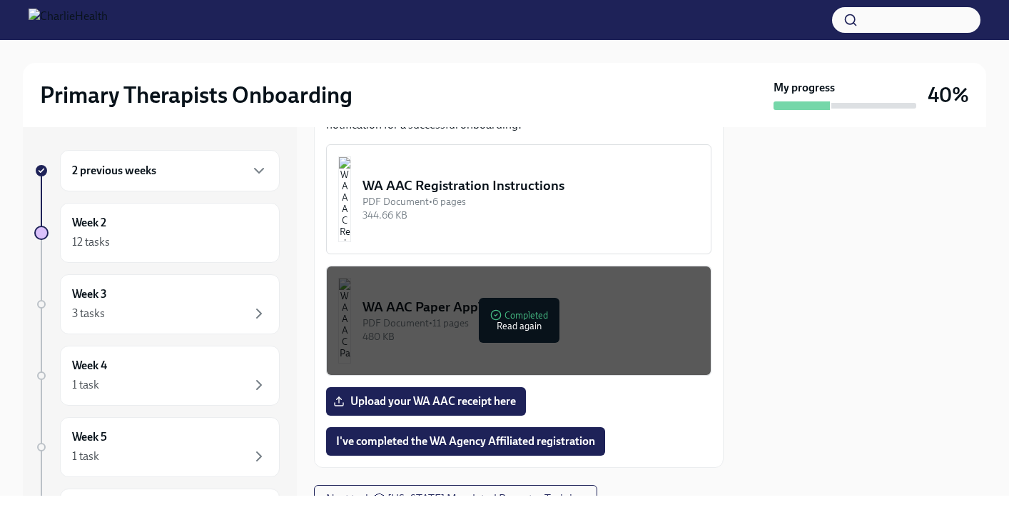
scroll to position [2084, 0]
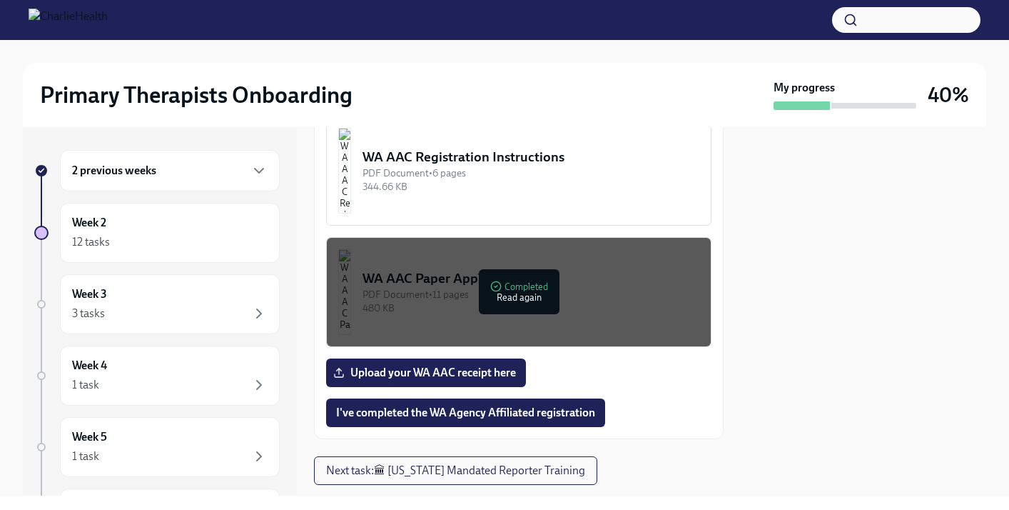
click at [532, 301] on div "PDF Document • 11 pages" at bounding box center [531, 295] width 337 height 14
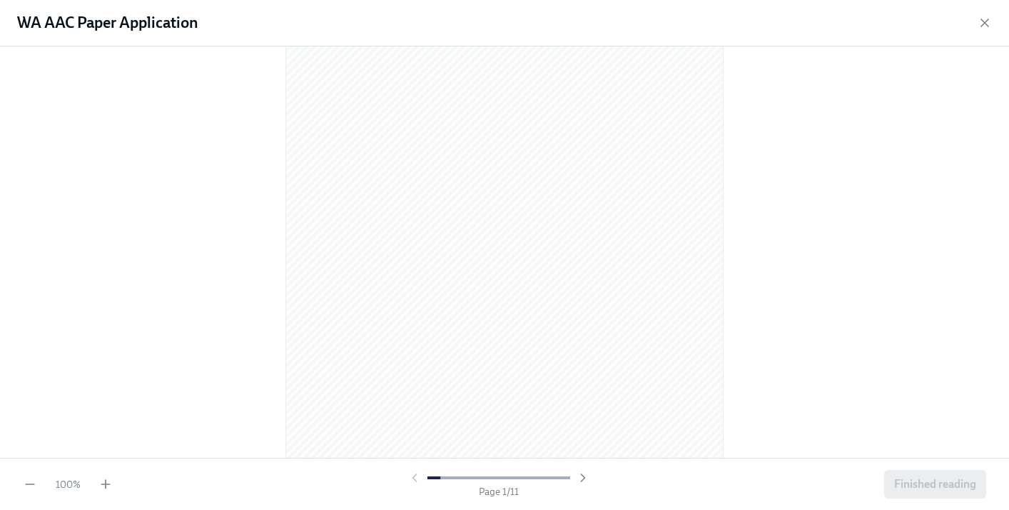
scroll to position [57, 0]
click at [745, 141] on div at bounding box center [505, 192] width 964 height 383
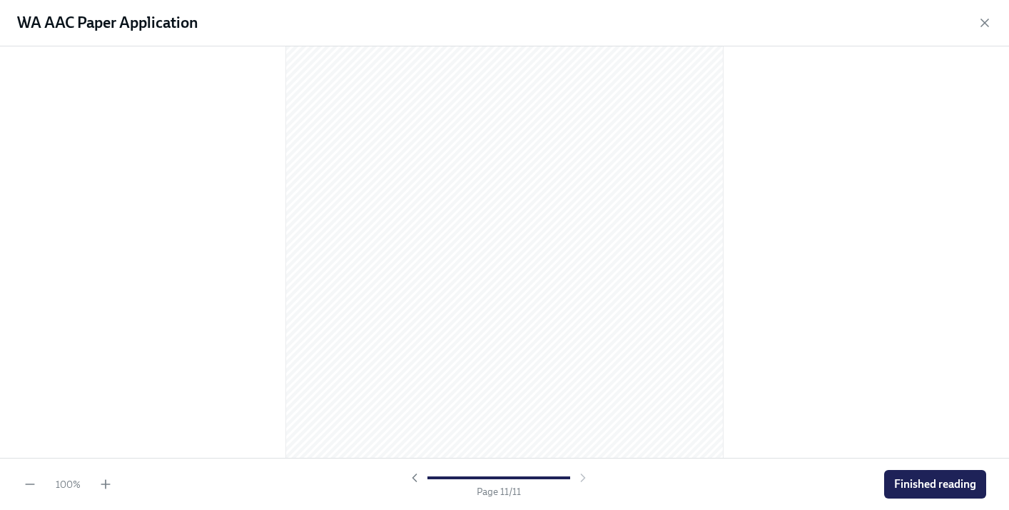
scroll to position [5961, 0]
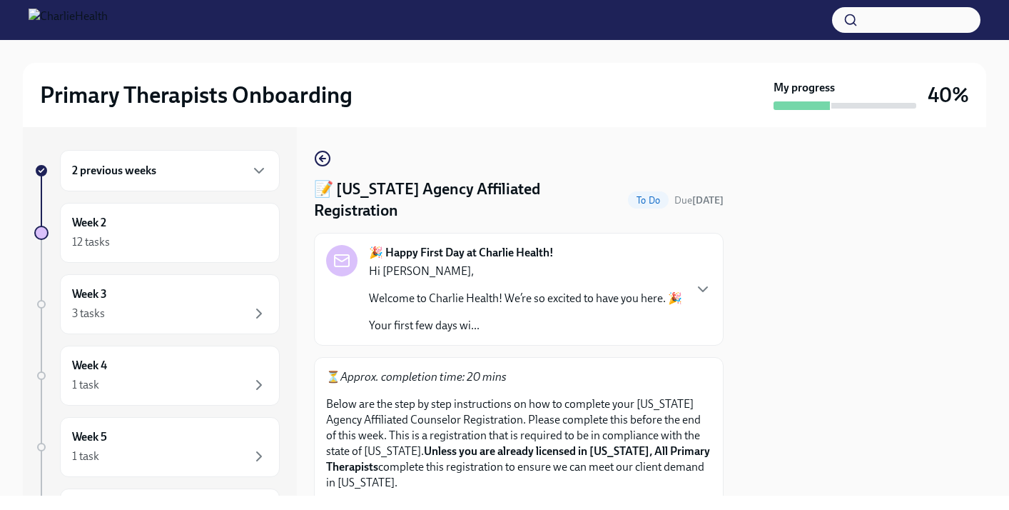
click at [765, 416] on div at bounding box center [864, 311] width 246 height 368
click at [678, 441] on p "Below are the step by step instructions on how to complete your [US_STATE] Agen…" at bounding box center [518, 443] width 385 height 94
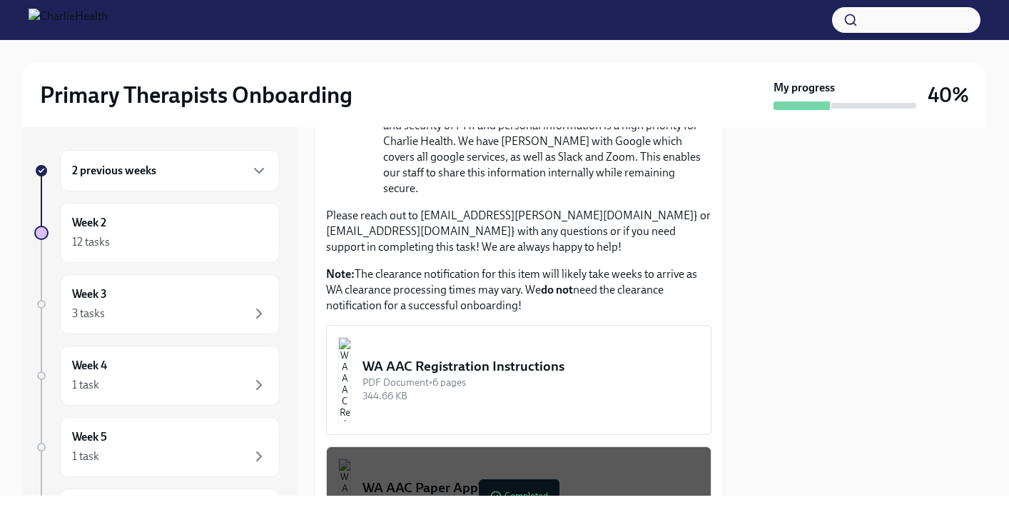
scroll to position [828, 0]
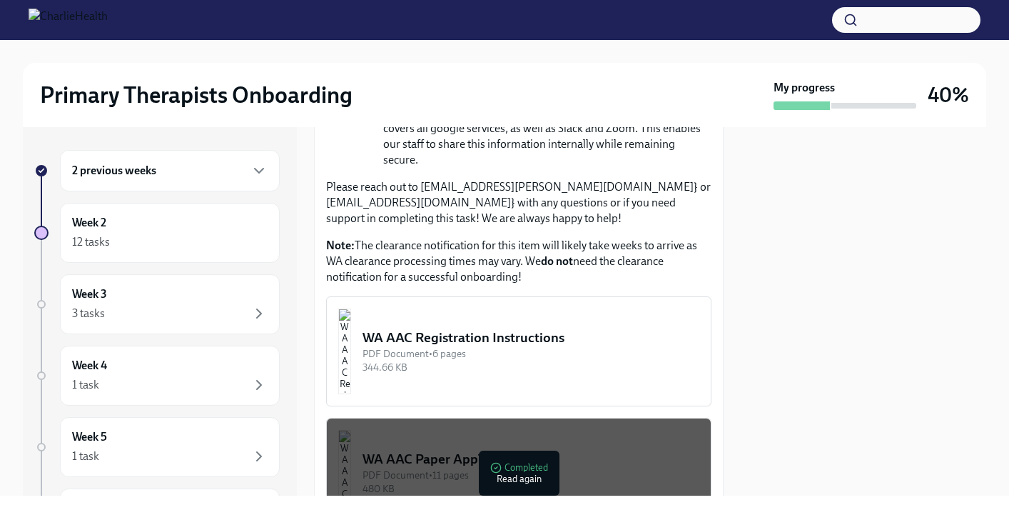
click at [505, 468] on div "PDF Document • 11 pages" at bounding box center [531, 475] width 337 height 14
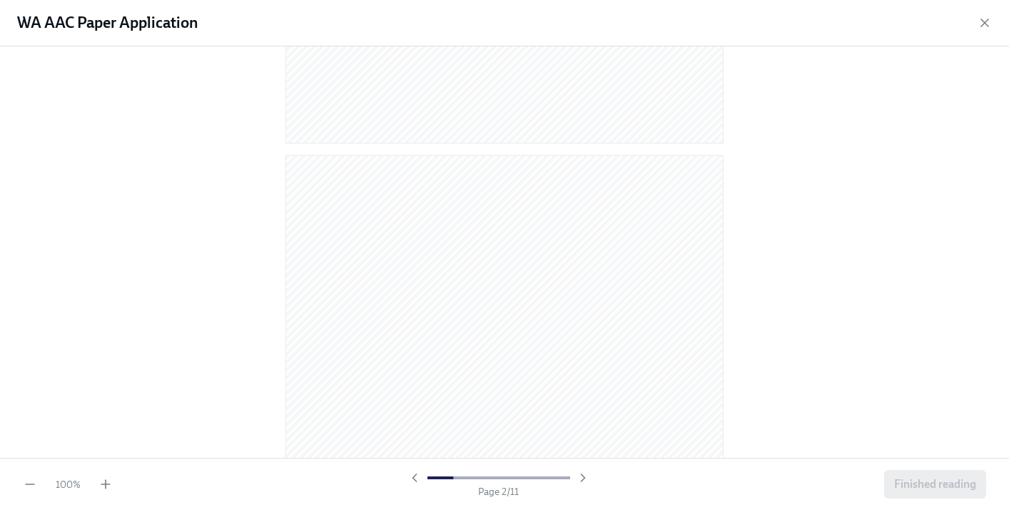
scroll to position [514, 0]
click at [108, 481] on icon "button" at bounding box center [106, 484] width 14 height 14
